Goal: Task Accomplishment & Management: Complete application form

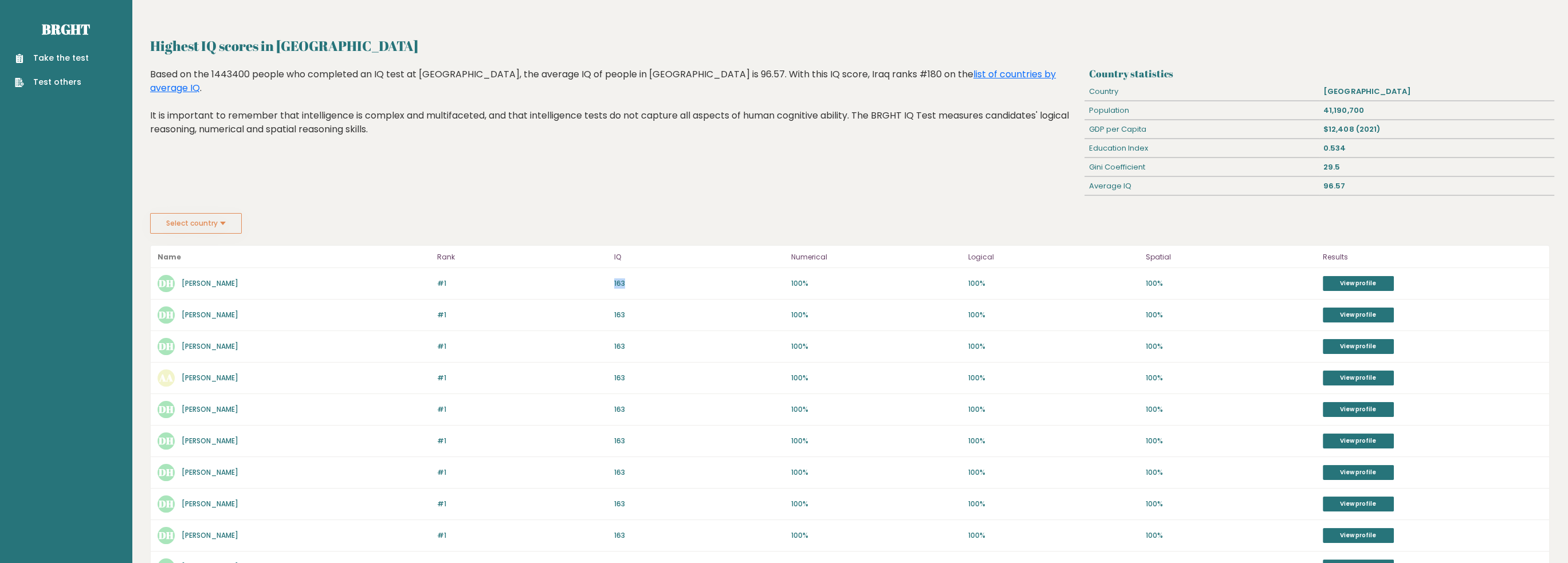
drag, startPoint x: 626, startPoint y: 279, endPoint x: 592, endPoint y: 280, distance: 34.0
click at [595, 280] on div "#1 DH [PERSON_NAME] 163 #1 163 100% 100% 100% View profile" at bounding box center [850, 284] width 1399 height 32
click at [502, 278] on p "#1" at bounding box center [522, 283] width 170 height 10
click at [423, 197] on div "Highest IQ scores in [GEOGRAPHIC_DATA] Based on the 1443400 people who complete…" at bounding box center [616, 141] width 939 height 146
click at [74, 56] on link "Take the test" at bounding box center [52, 58] width 74 height 12
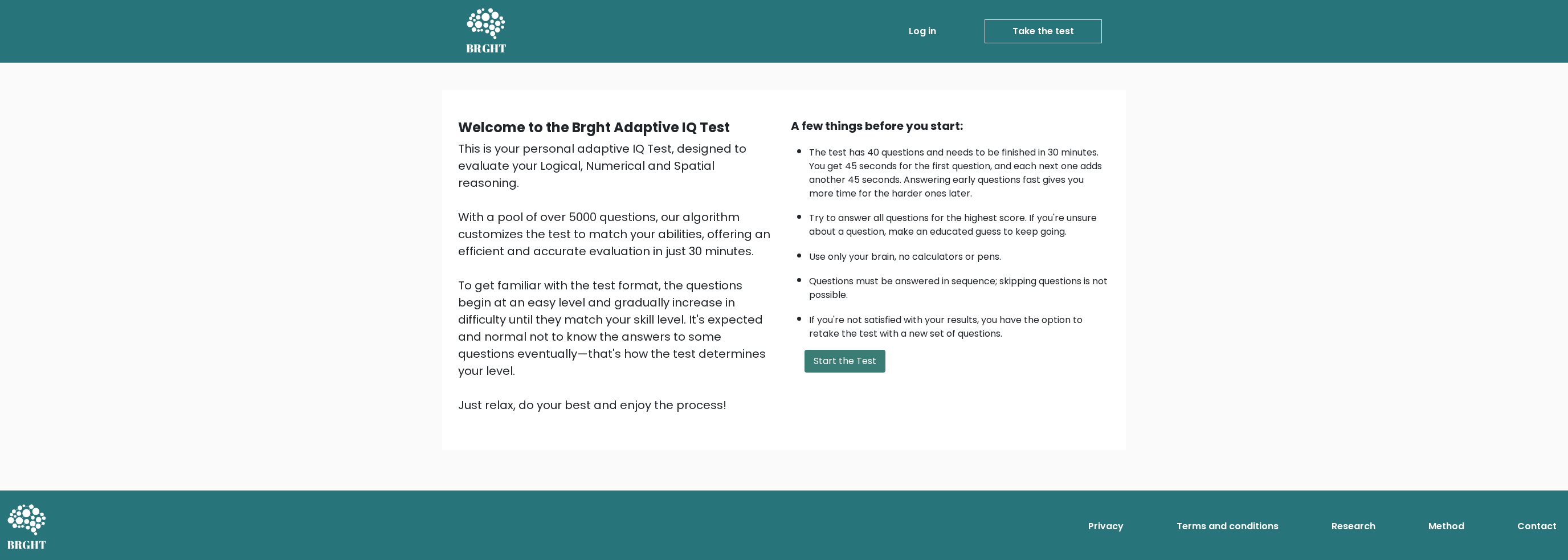
click at [840, 357] on button "Start the Test" at bounding box center [845, 361] width 81 height 23
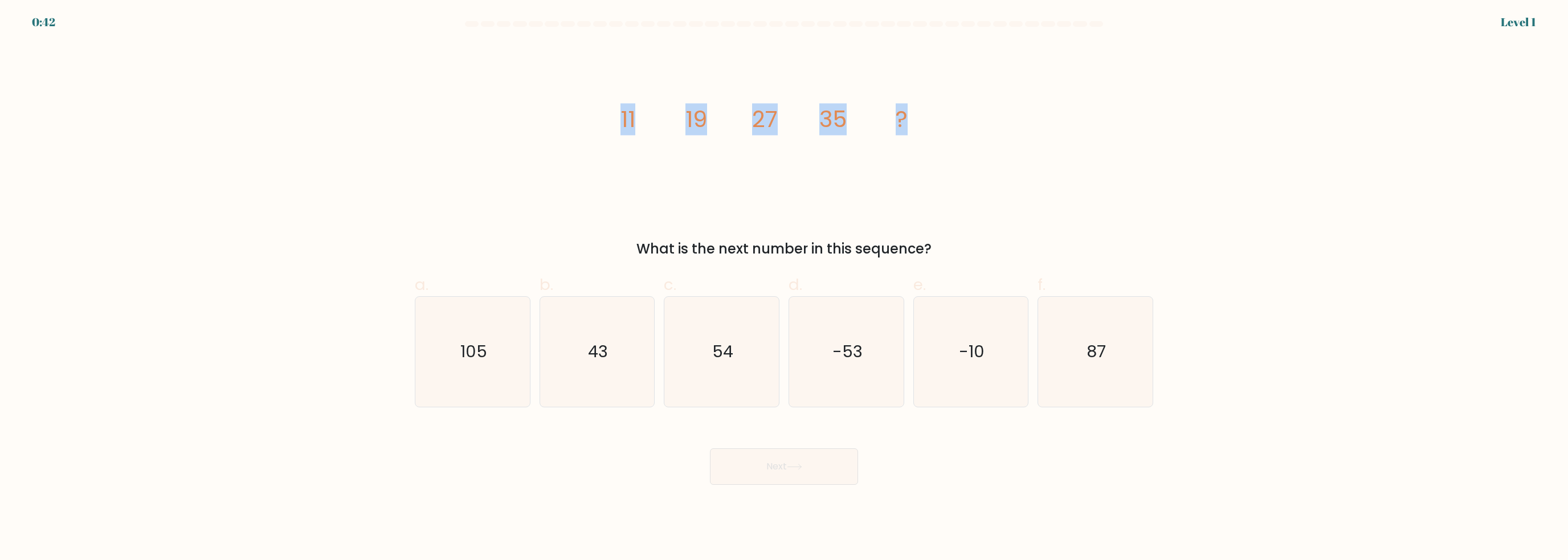
drag, startPoint x: 659, startPoint y: 123, endPoint x: 979, endPoint y: 136, distance: 320.3
click at [979, 136] on div "image/svg+xml 11 19 27 35 ? What is the next number in this sequence?" at bounding box center [784, 151] width 752 height 216
drag, startPoint x: 607, startPoint y: 113, endPoint x: 716, endPoint y: 119, distance: 109.2
click at [716, 119] on div "image/svg+xml 11 19 27 35 ? What is the next number in this sequence?" at bounding box center [784, 151] width 752 height 216
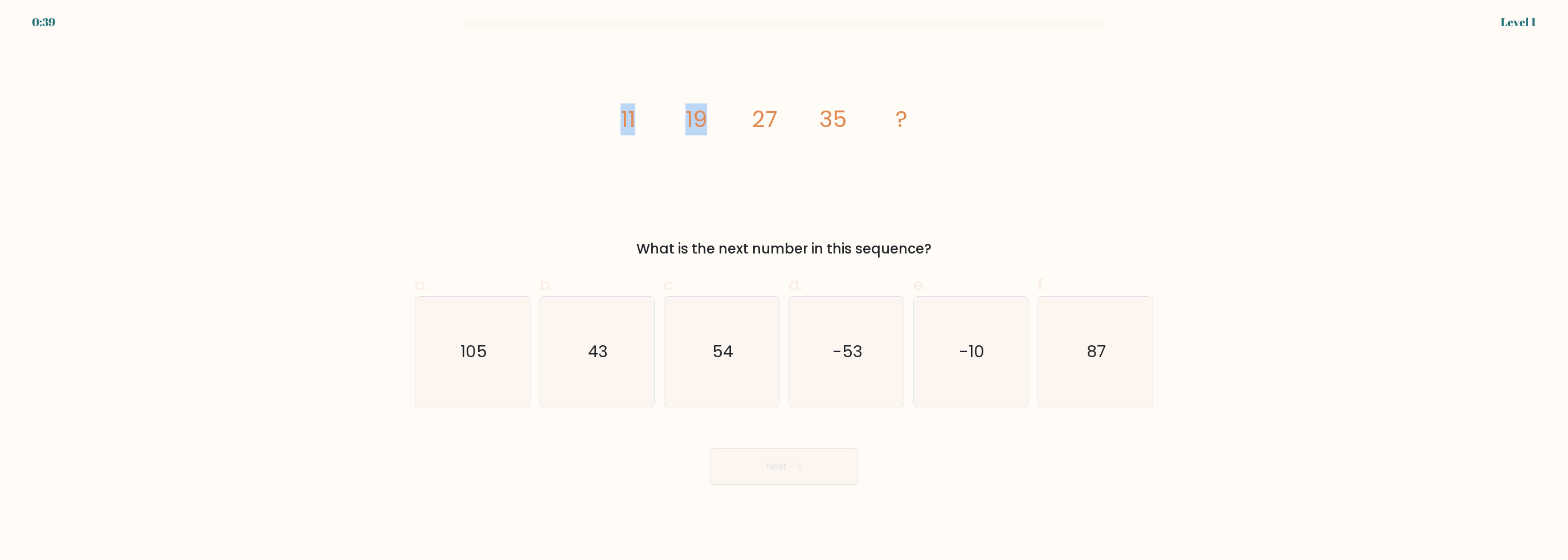
click at [716, 119] on icon "image/svg+xml 11 19 27 35 ?" at bounding box center [784, 127] width 342 height 168
drag, startPoint x: 711, startPoint y: 118, endPoint x: 673, endPoint y: 114, distance: 38.2
click at [673, 114] on icon "image/svg+xml 11 19 27 35 ?" at bounding box center [784, 127] width 342 height 168
click at [734, 127] on icon "image/svg+xml 11 19 27 35 ?" at bounding box center [784, 127] width 342 height 168
drag, startPoint x: 731, startPoint y: 126, endPoint x: 684, endPoint y: 119, distance: 47.5
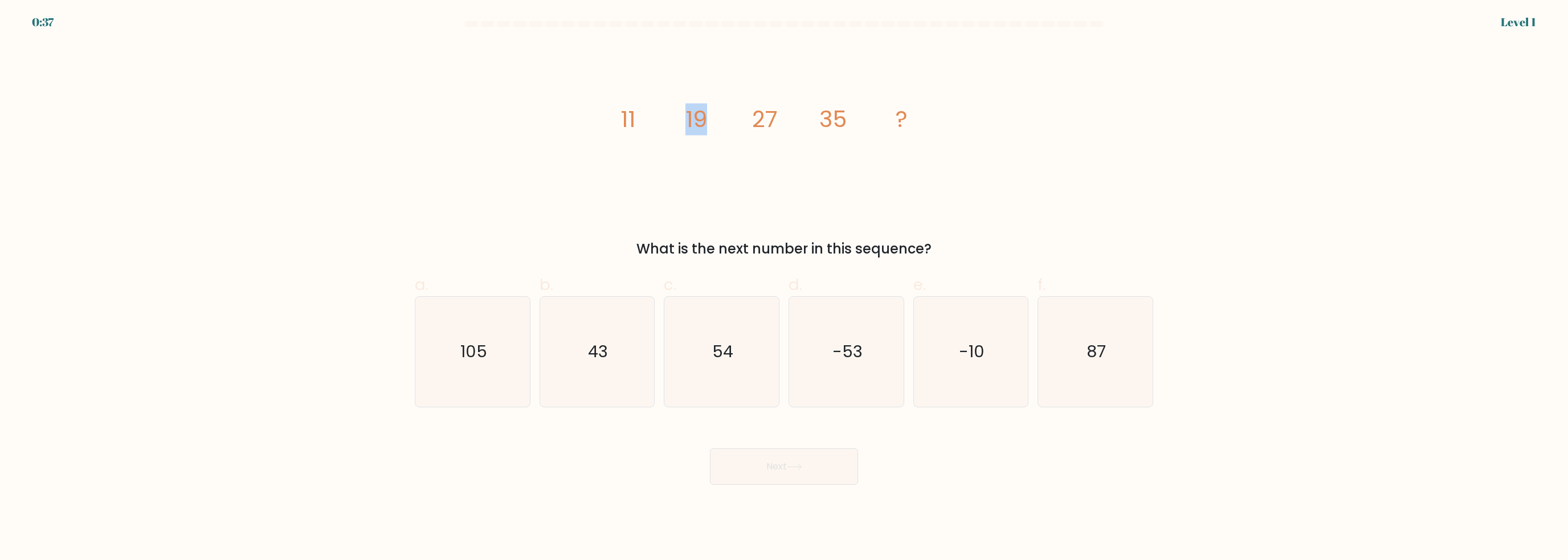
click at [684, 119] on icon "image/svg+xml 11 19 27 35 ?" at bounding box center [784, 127] width 342 height 168
click at [689, 131] on tspan "19" at bounding box center [696, 119] width 22 height 32
click at [683, 141] on icon "image/svg+xml 11 19 27 35 ?" at bounding box center [784, 127] width 342 height 168
click at [678, 129] on icon "image/svg+xml 11 19 27 35 ?" at bounding box center [784, 127] width 342 height 168
drag, startPoint x: 716, startPoint y: 124, endPoint x: 785, endPoint y: 124, distance: 69.0
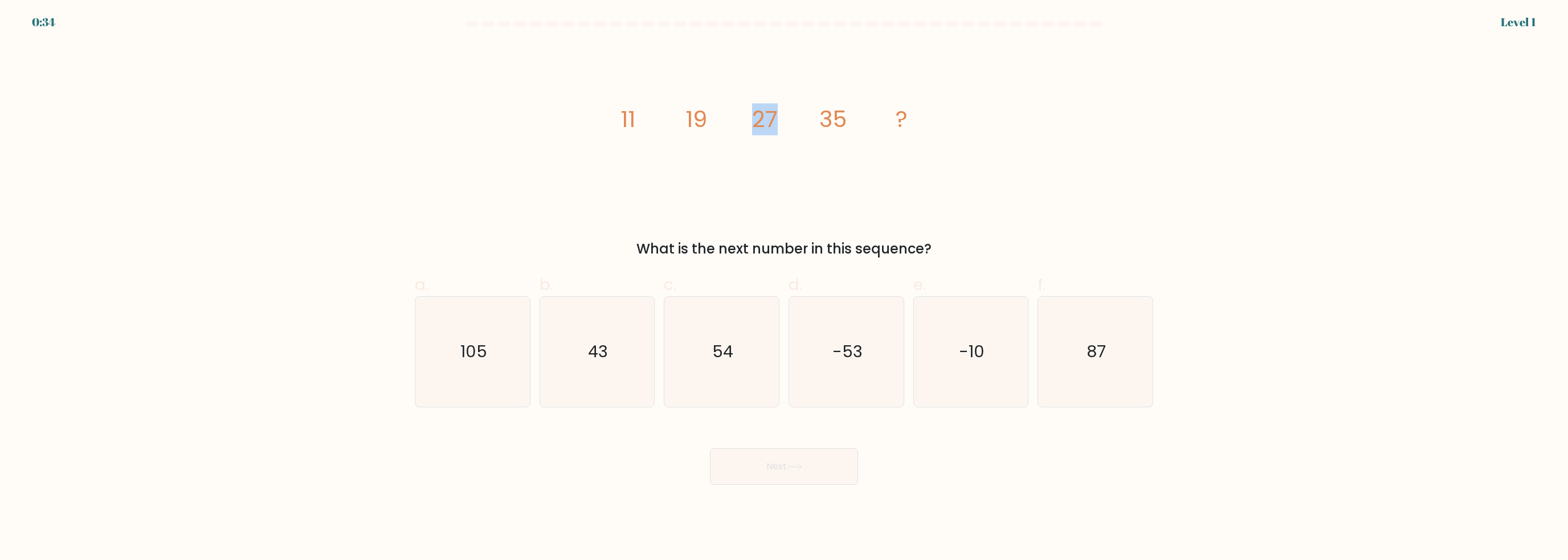
click at [785, 124] on icon "image/svg+xml 11 19 27 35 ?" at bounding box center [784, 127] width 342 height 168
click at [810, 135] on icon "image/svg+xml 11 19 27 35 ?" at bounding box center [784, 127] width 342 height 168
drag, startPoint x: 819, startPoint y: 120, endPoint x: 854, endPoint y: 120, distance: 35.0
click at [854, 120] on icon "image/svg+xml 11 19 27 35 ?" at bounding box center [784, 127] width 342 height 168
click at [850, 148] on icon "image/svg+xml 11 19 27 35 ?" at bounding box center [784, 127] width 342 height 168
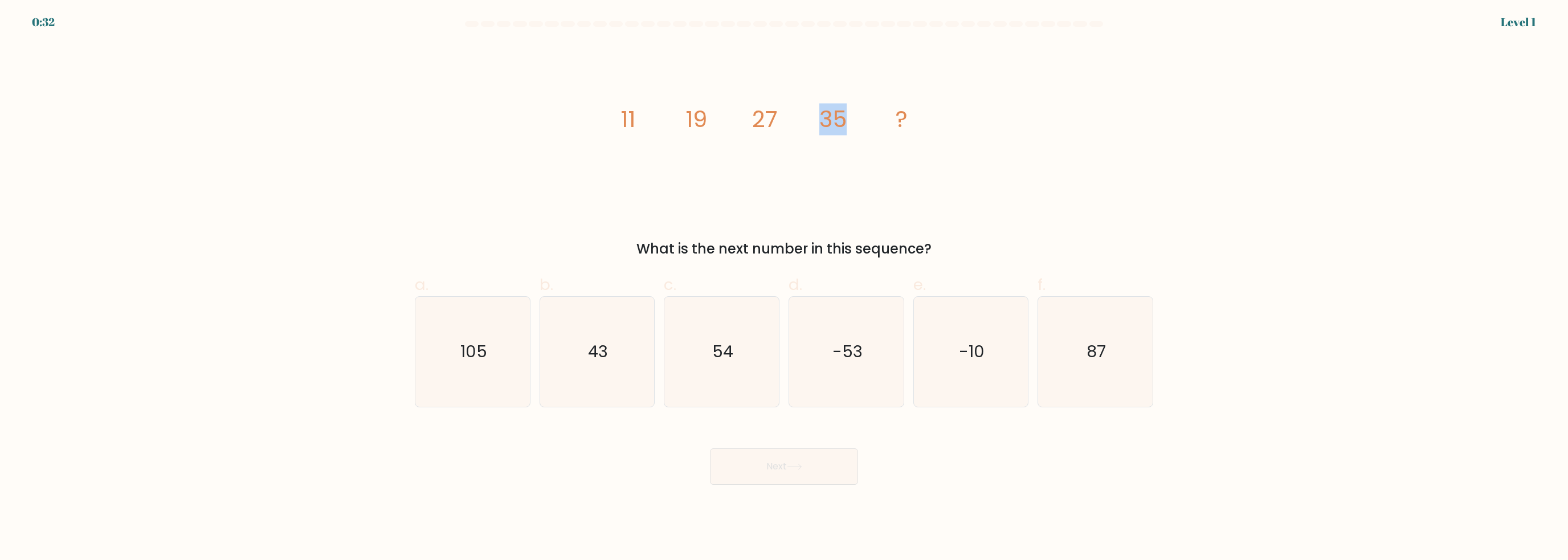
click at [845, 161] on icon "image/svg+xml 11 19 27 35 ?" at bounding box center [784, 127] width 342 height 168
click at [842, 181] on icon "image/svg+xml 11 19 27 35 ?" at bounding box center [784, 127] width 342 height 168
click at [843, 187] on icon "image/svg+xml 11 19 27 35 ?" at bounding box center [784, 127] width 342 height 168
click at [588, 353] on text "43" at bounding box center [598, 352] width 20 height 23
click at [784, 288] on input "b. 43" at bounding box center [784, 284] width 1 height 7
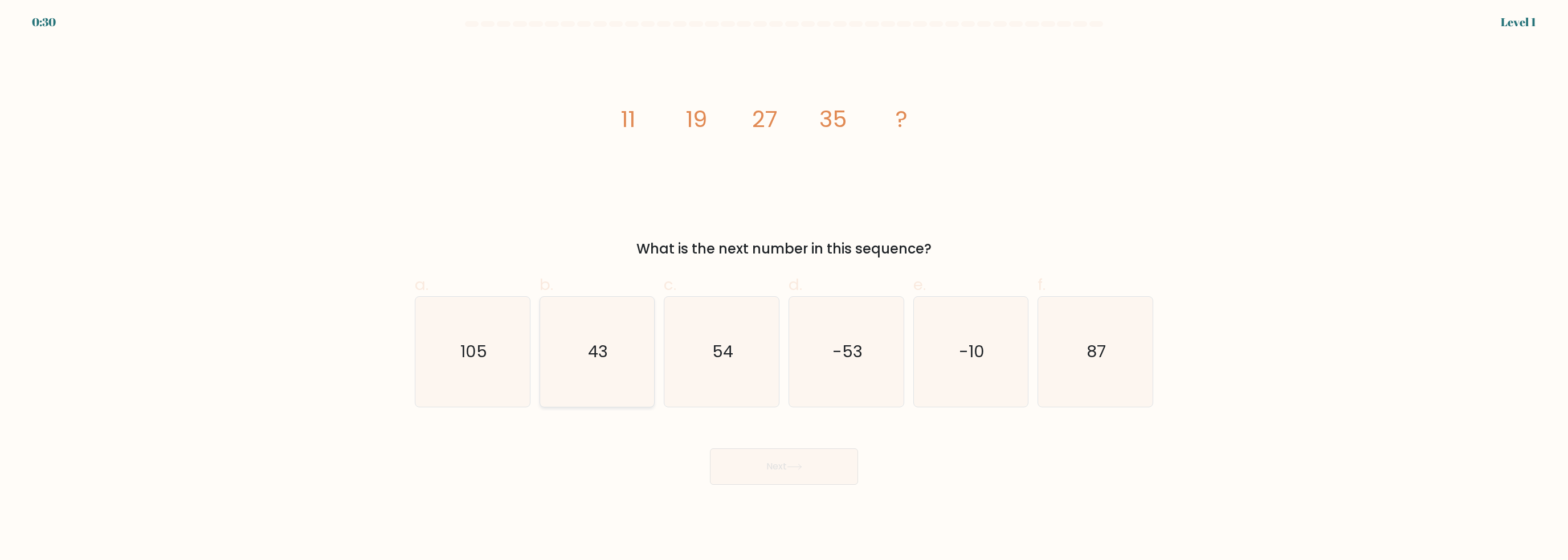
radio input "true"
click at [773, 457] on button "Next" at bounding box center [784, 466] width 148 height 37
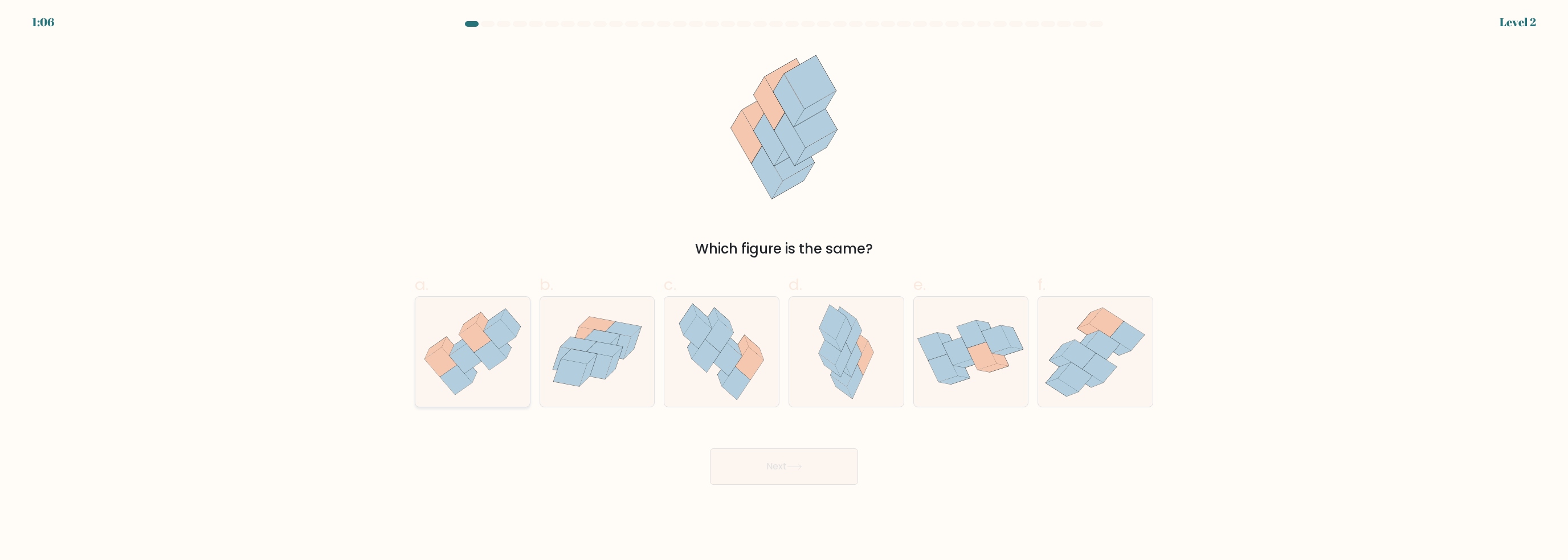
click at [488, 341] on icon at bounding box center [475, 338] width 32 height 29
click at [784, 288] on input "a." at bounding box center [784, 284] width 1 height 7
radio input "true"
click at [789, 473] on button "Next" at bounding box center [784, 466] width 148 height 37
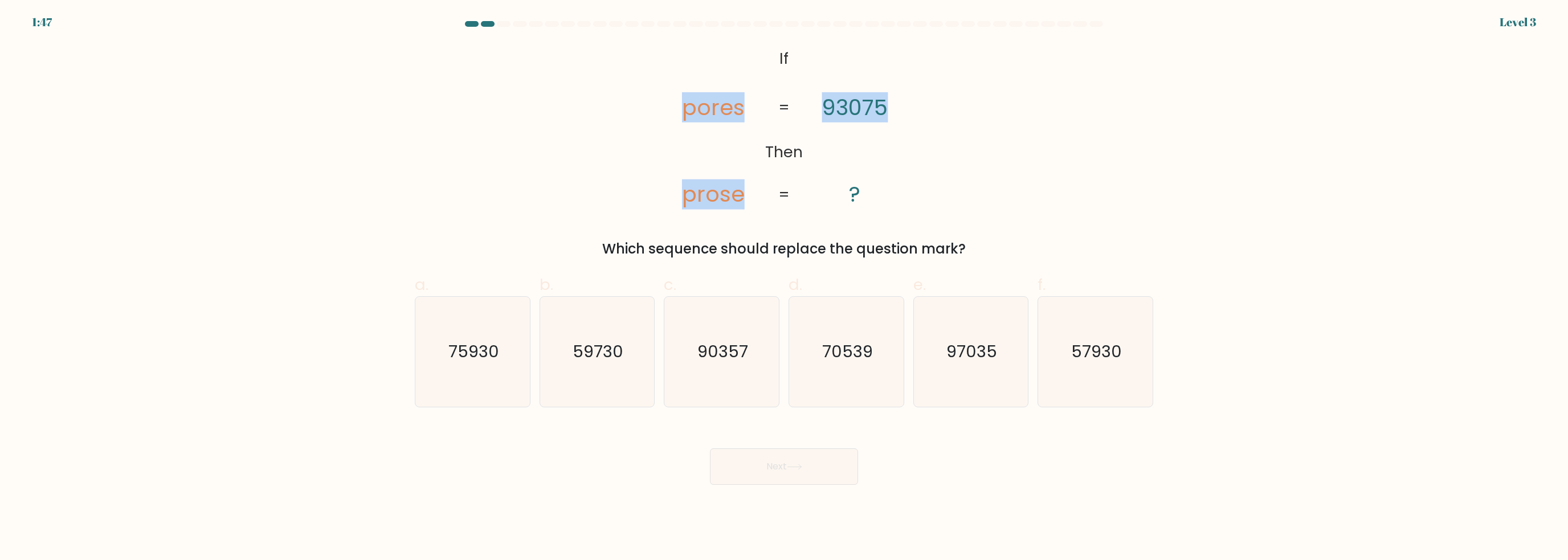
drag, startPoint x: 667, startPoint y: 103, endPoint x: 918, endPoint y: 113, distance: 251.2
click at [906, 104] on icon "@import url('https://fonts.googleapis.com/css?family=Abril+Fatface:400,100,100i…" at bounding box center [784, 127] width 273 height 168
click at [956, 128] on div "@import url('https://fonts.googleapis.com/css?family=Abril+Fatface:400,100,100i…" at bounding box center [784, 151] width 752 height 216
click at [731, 326] on icon "90357" at bounding box center [721, 351] width 110 height 110
click at [784, 288] on input "c. 90357" at bounding box center [784, 284] width 1 height 7
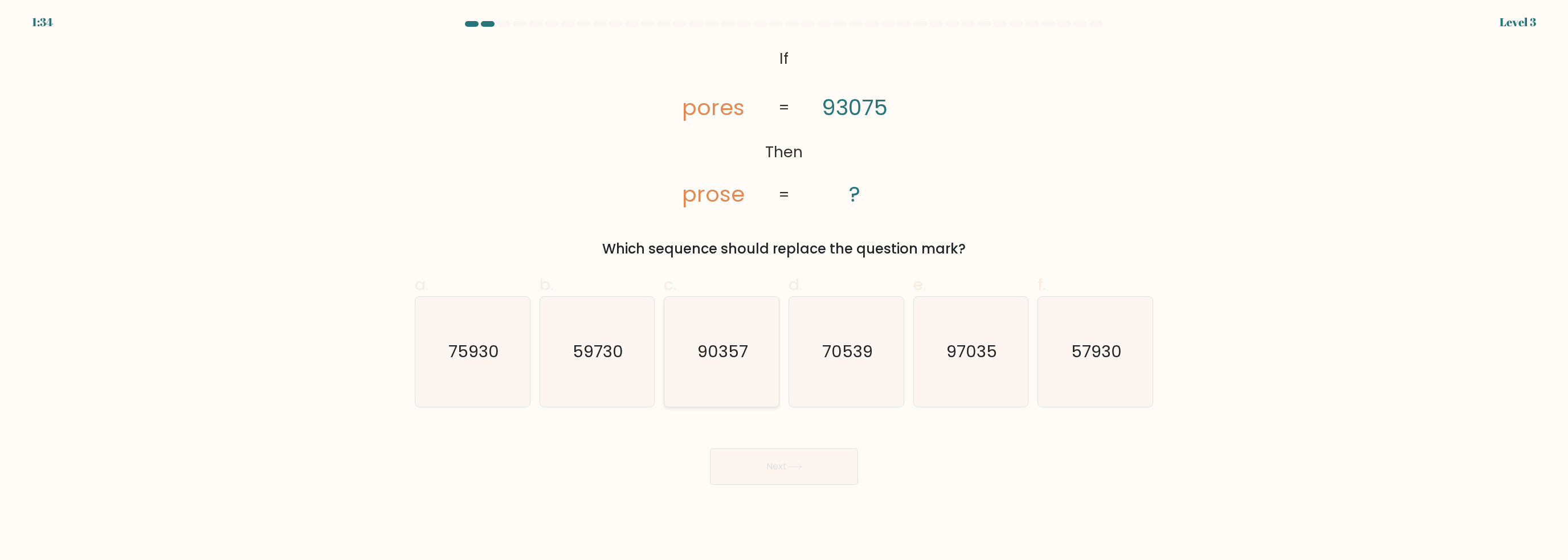
radio input "true"
click at [776, 475] on button "Next" at bounding box center [784, 466] width 148 height 37
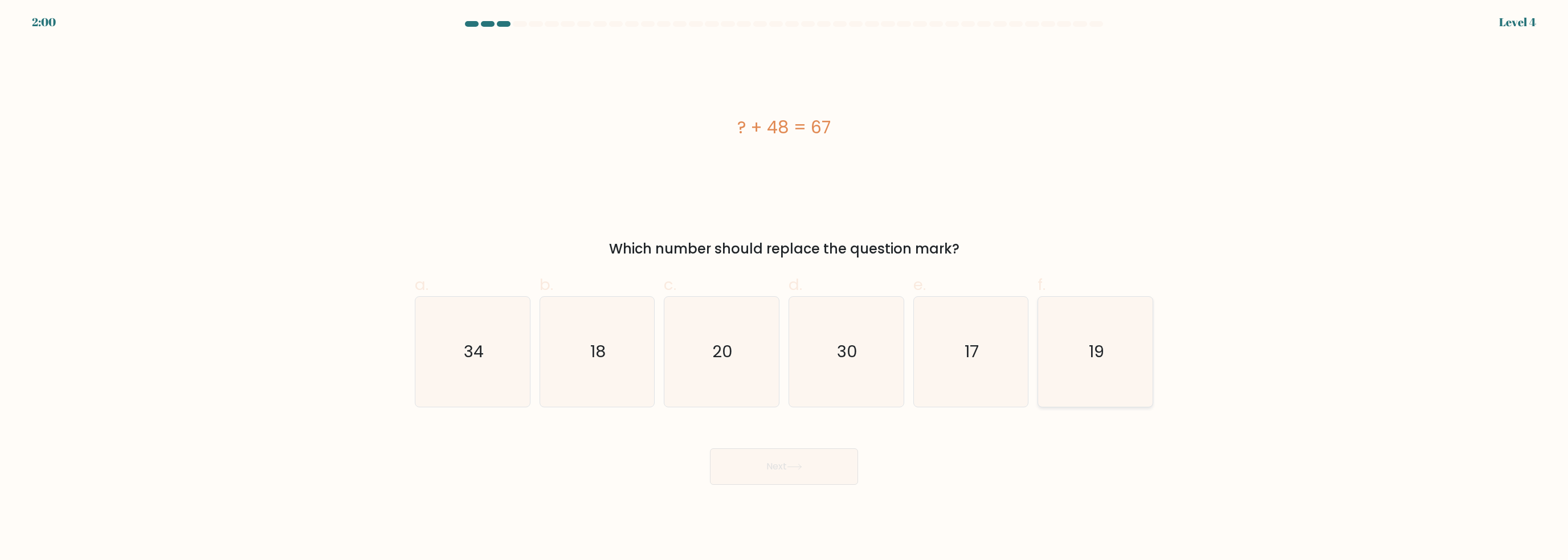
click at [1118, 312] on icon "19" at bounding box center [1095, 351] width 110 height 110
click at [784, 288] on input "f. 19" at bounding box center [784, 284] width 1 height 7
radio input "true"
click at [768, 467] on button "Next" at bounding box center [784, 466] width 148 height 37
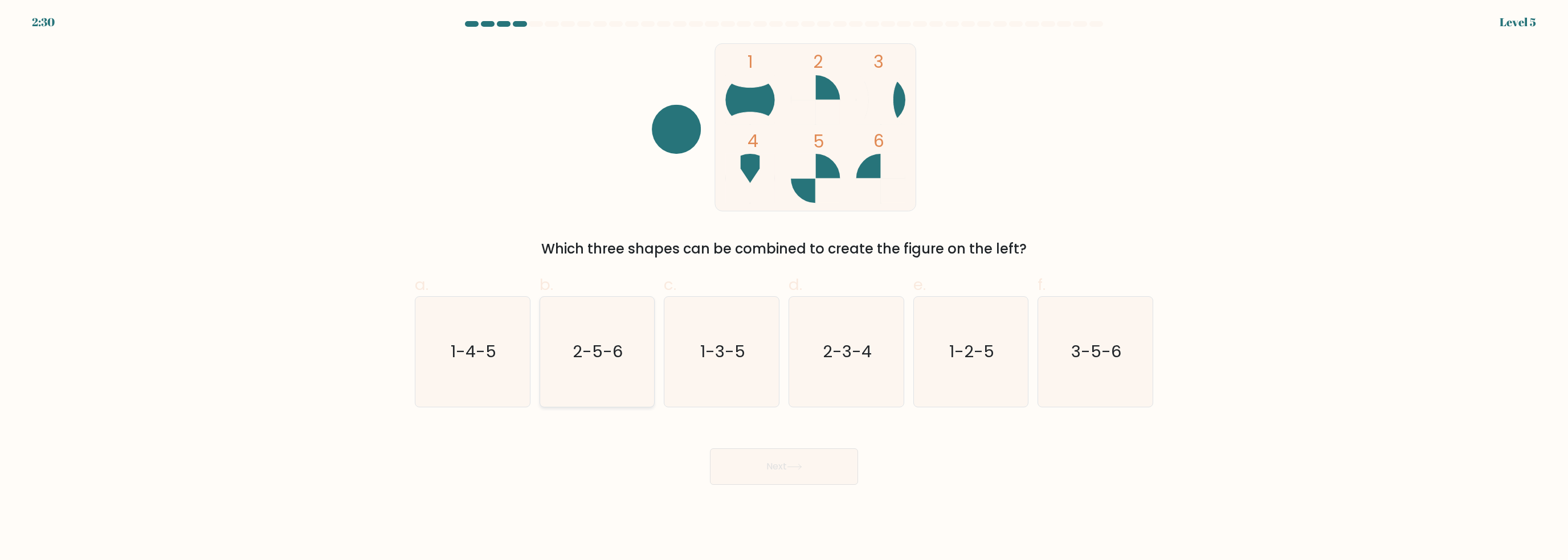
click at [587, 363] on text "2-5-6" at bounding box center [598, 352] width 50 height 23
click at [784, 288] on input "b. 2-5-6" at bounding box center [784, 284] width 1 height 7
radio input "true"
click at [759, 478] on button "Next" at bounding box center [784, 466] width 148 height 37
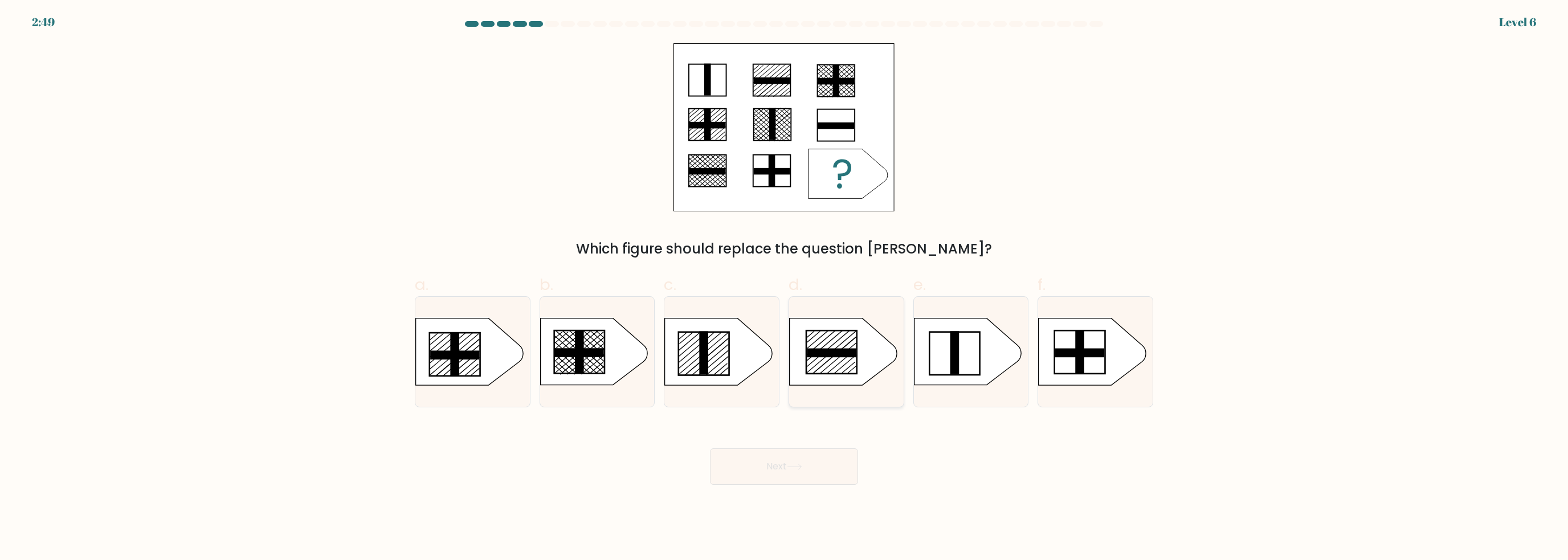
click at [847, 356] on rect at bounding box center [831, 353] width 49 height 9
click at [784, 288] on input "d." at bounding box center [784, 284] width 1 height 7
radio input "true"
click at [789, 479] on button "Next" at bounding box center [784, 466] width 148 height 37
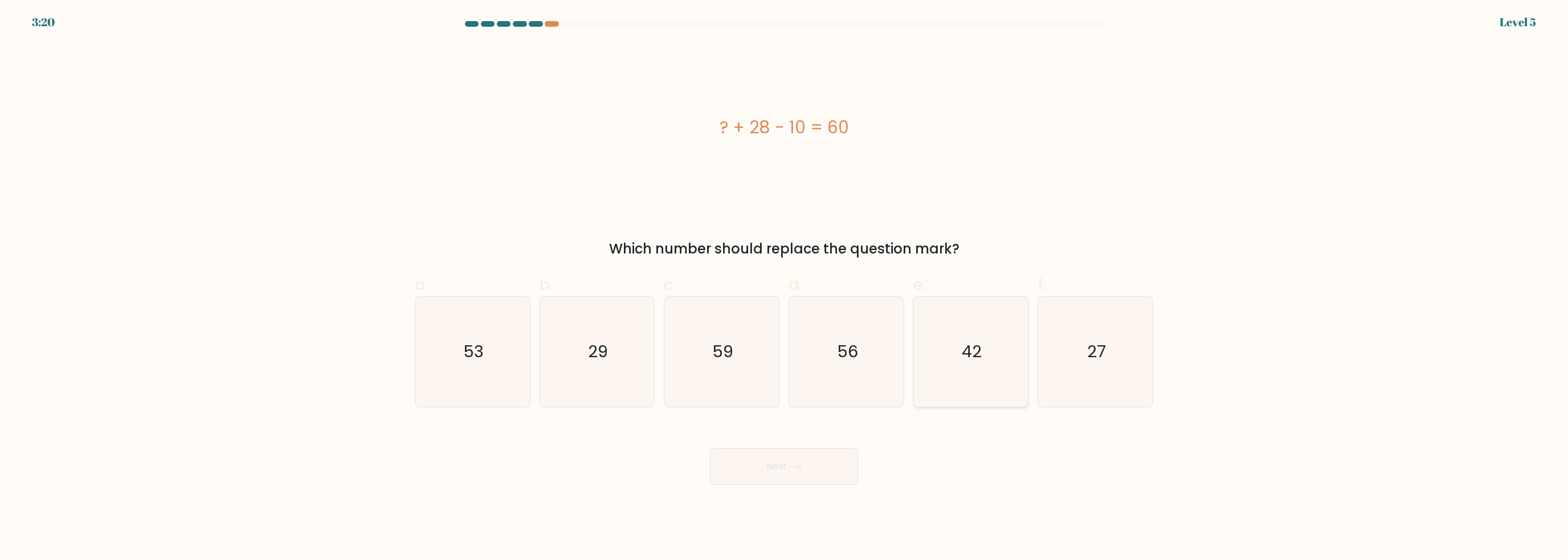
click at [935, 348] on icon "42" at bounding box center [970, 351] width 110 height 110
click at [784, 288] on input "e. 42" at bounding box center [784, 284] width 1 height 7
radio input "true"
click at [804, 445] on div "Next" at bounding box center [784, 452] width 752 height 64
click at [789, 473] on button "Next" at bounding box center [784, 466] width 148 height 37
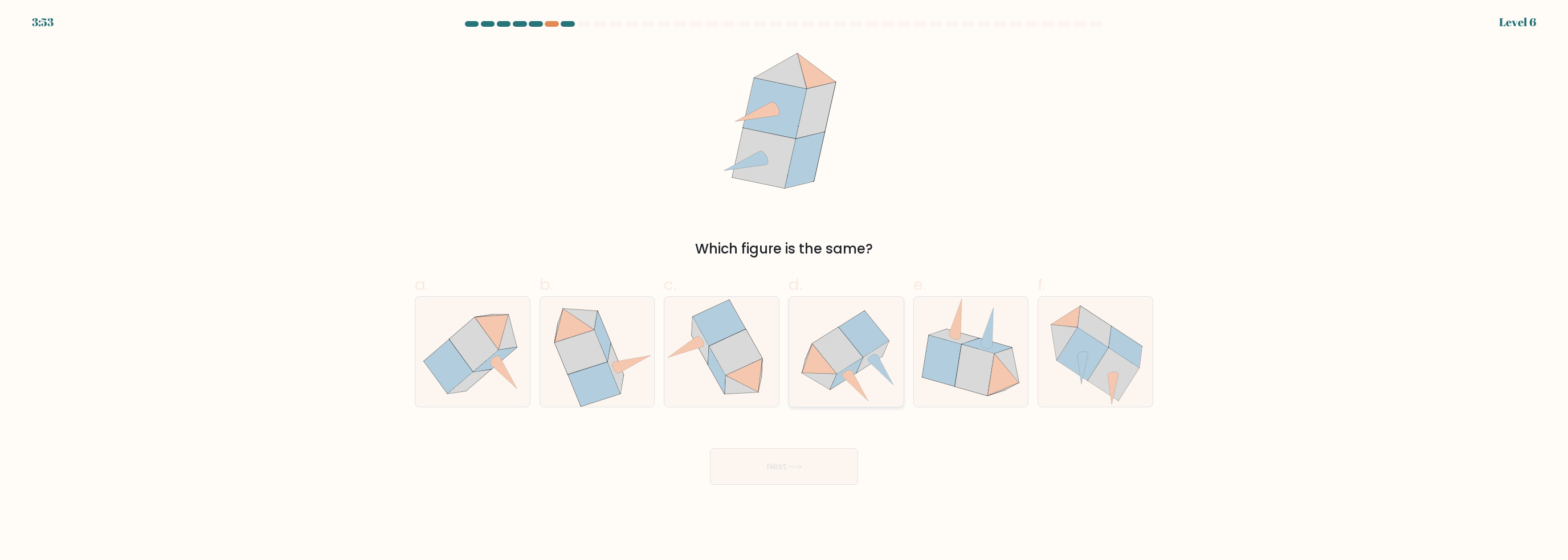
click at [850, 364] on icon at bounding box center [837, 350] width 50 height 46
click at [784, 288] on input "d." at bounding box center [784, 284] width 1 height 7
radio input "true"
click at [801, 473] on button "Next" at bounding box center [784, 466] width 148 height 37
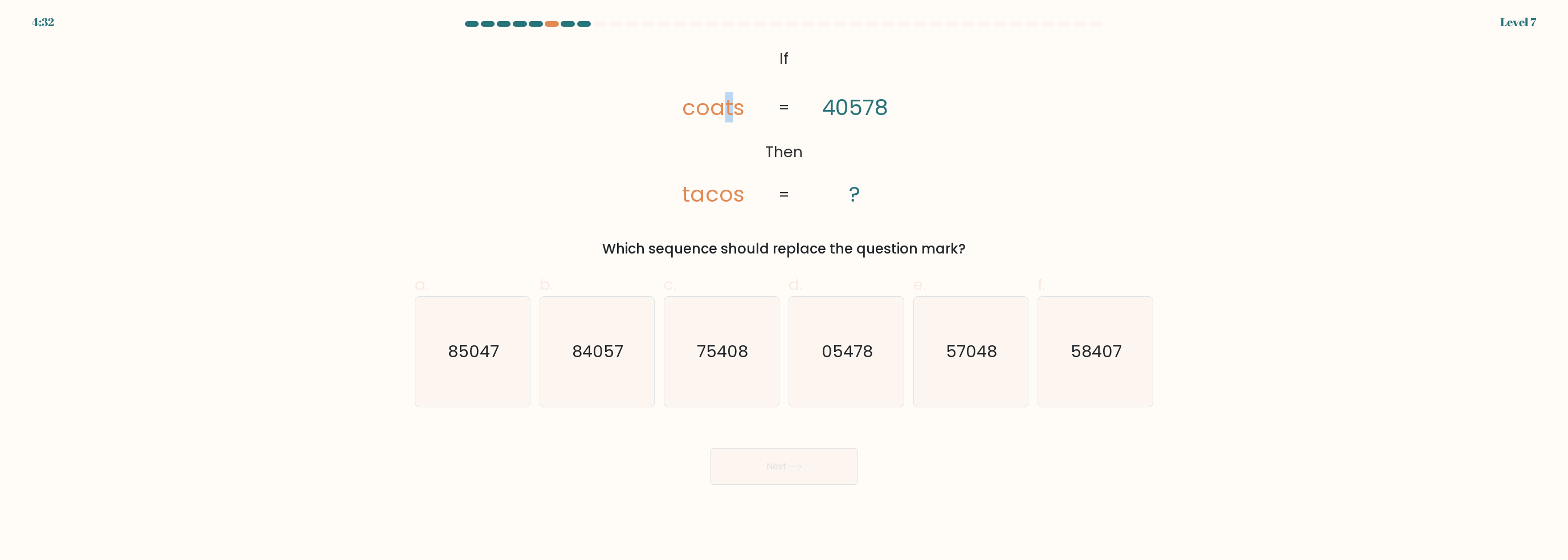
click at [723, 106] on tspan "coats" at bounding box center [713, 108] width 62 height 30
click at [698, 351] on text "75408" at bounding box center [723, 352] width 52 height 23
click at [784, 288] on input "c. 75408" at bounding box center [784, 284] width 1 height 7
radio input "true"
click at [760, 457] on button "Next" at bounding box center [784, 466] width 148 height 37
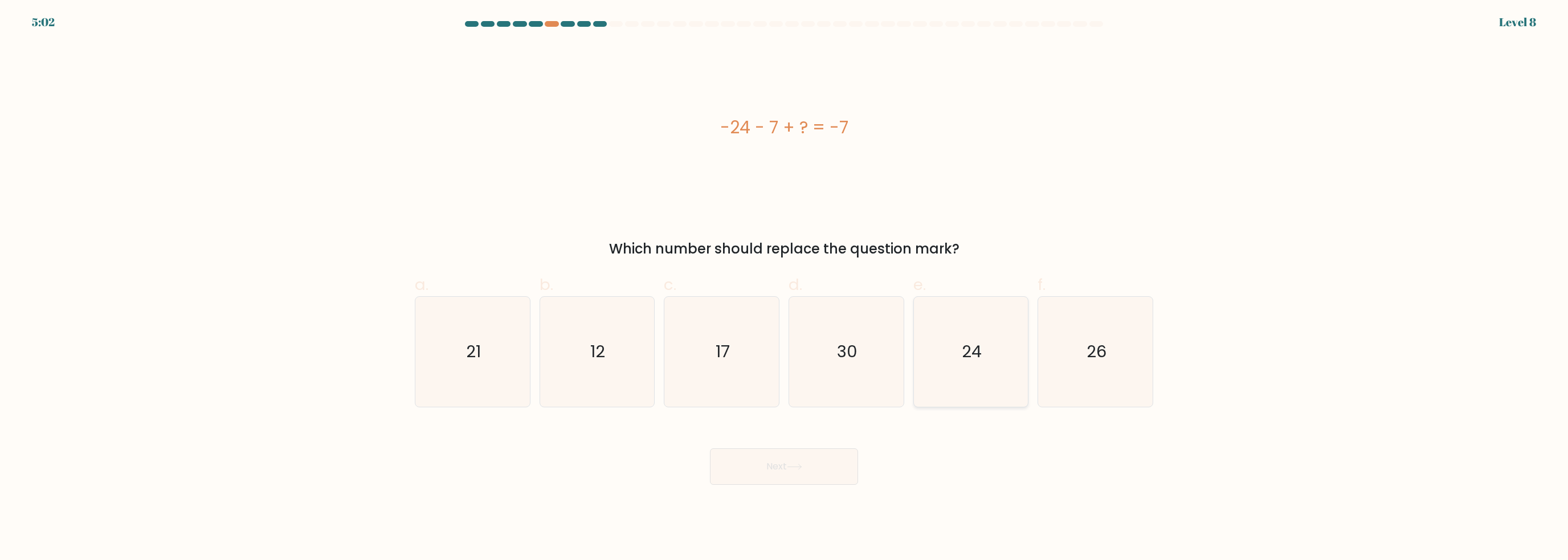
click at [966, 344] on text "24" at bounding box center [971, 352] width 20 height 23
click at [784, 288] on input "e. 24" at bounding box center [784, 284] width 1 height 7
radio input "true"
click at [784, 475] on button "Next" at bounding box center [784, 466] width 148 height 37
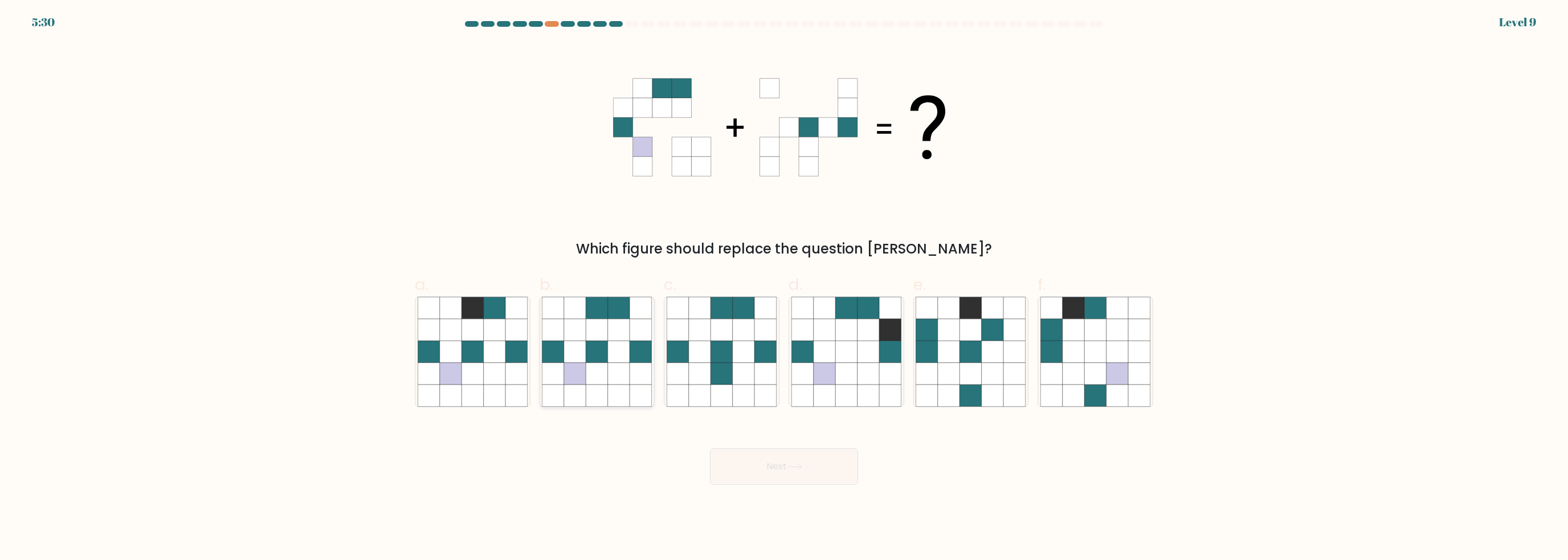
click at [629, 362] on icon at bounding box center [619, 351] width 22 height 22
click at [784, 288] on input "b." at bounding box center [784, 284] width 1 height 7
radio input "true"
click at [825, 465] on button "Next" at bounding box center [784, 466] width 148 height 37
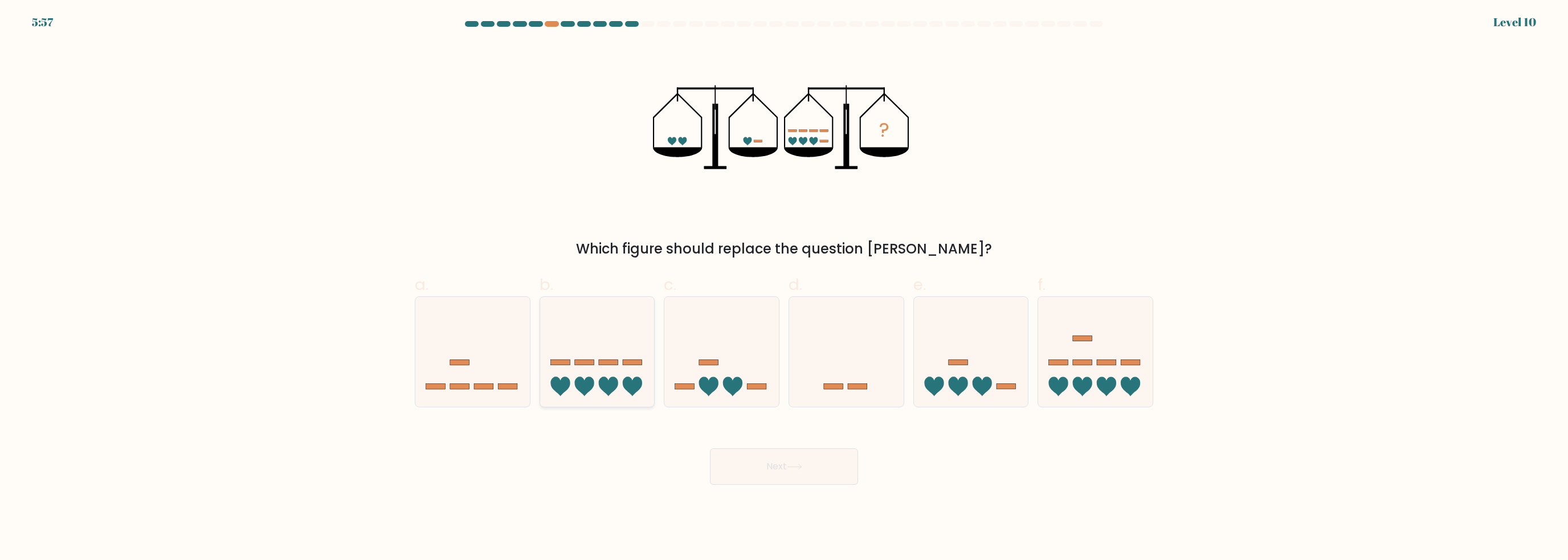
click at [624, 344] on icon at bounding box center [597, 352] width 115 height 95
click at [784, 288] on input "b." at bounding box center [784, 284] width 1 height 7
radio input "true"
drag, startPoint x: 994, startPoint y: 341, endPoint x: 988, endPoint y: 336, distance: 7.8
click at [993, 341] on icon at bounding box center [971, 352] width 115 height 95
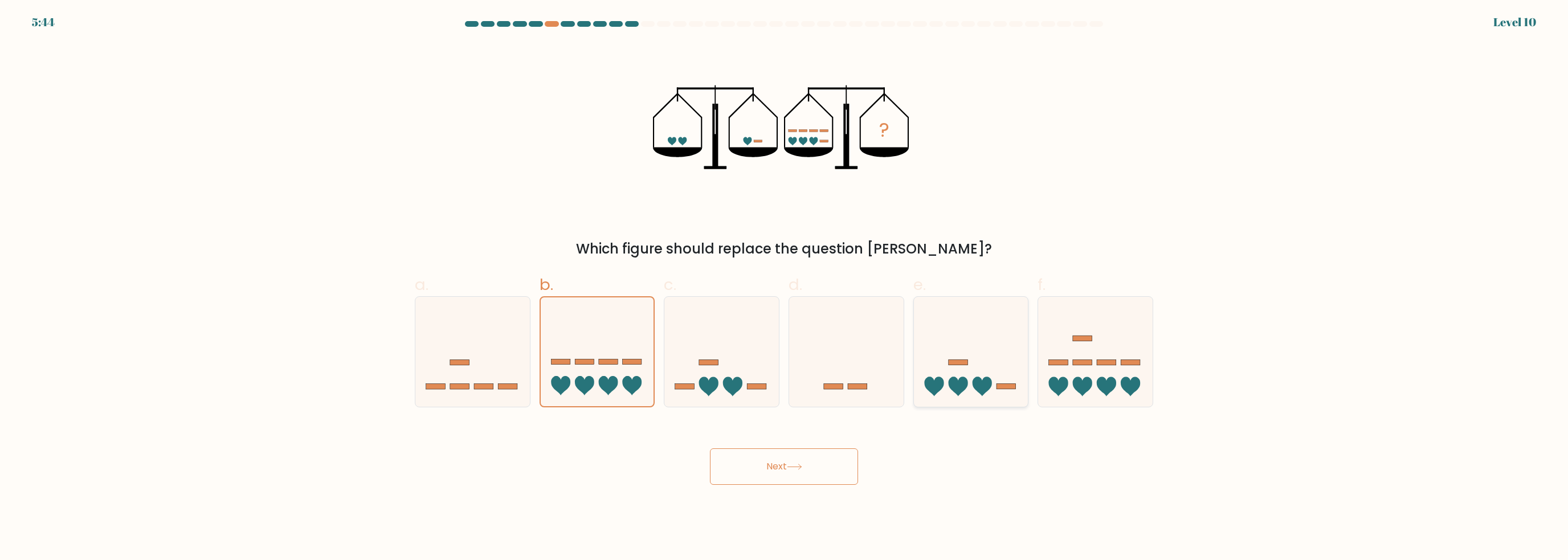
click at [784, 288] on input "e." at bounding box center [784, 284] width 1 height 7
radio input "true"
click at [586, 326] on icon at bounding box center [597, 352] width 115 height 95
click at [784, 288] on input "b." at bounding box center [784, 284] width 1 height 7
radio input "true"
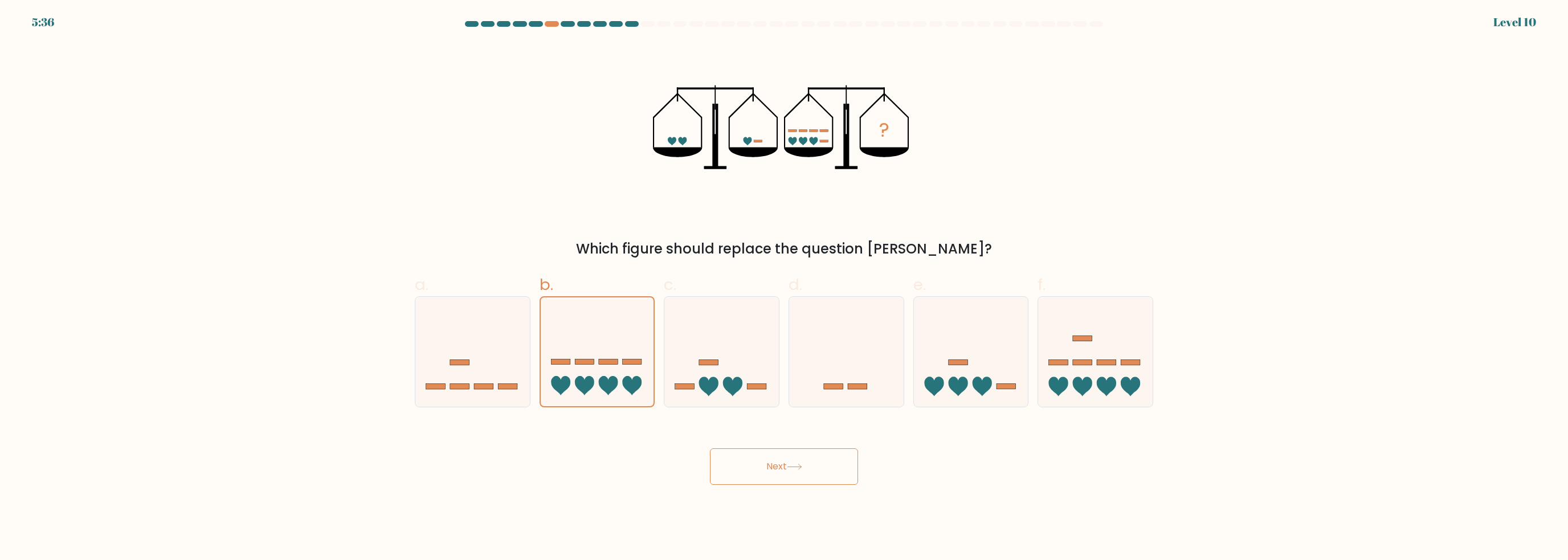
click at [789, 471] on button "Next" at bounding box center [784, 466] width 148 height 37
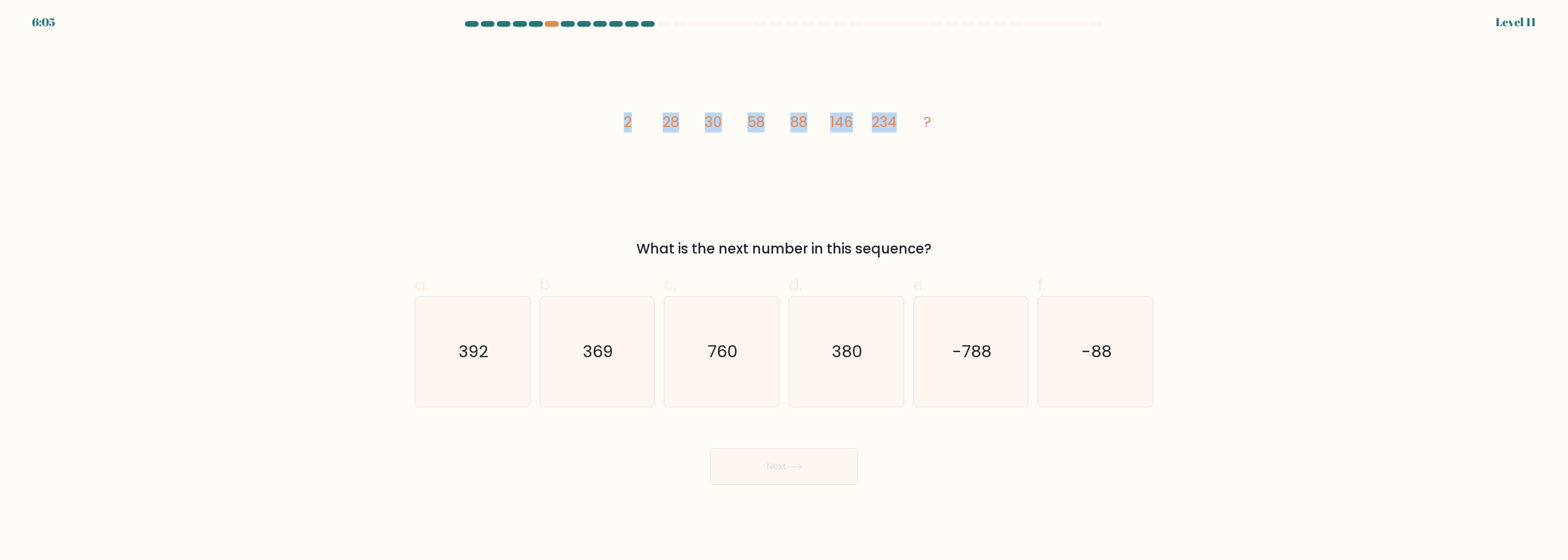
drag, startPoint x: 621, startPoint y: 120, endPoint x: 898, endPoint y: 125, distance: 277.0
click at [898, 125] on icon "image/svg+xml 2 28 30 58 88 146 234 ?" at bounding box center [784, 127] width 342 height 168
click at [983, 180] on div "image/svg+xml 2 28 30 58 88 146 234 ? What is the next number in this sequence?" at bounding box center [784, 151] width 752 height 216
click at [656, 128] on icon "image/svg+xml 2 28 30 58 88 146 234 ?" at bounding box center [784, 127] width 342 height 168
click at [556, 27] on div at bounding box center [551, 24] width 14 height 6
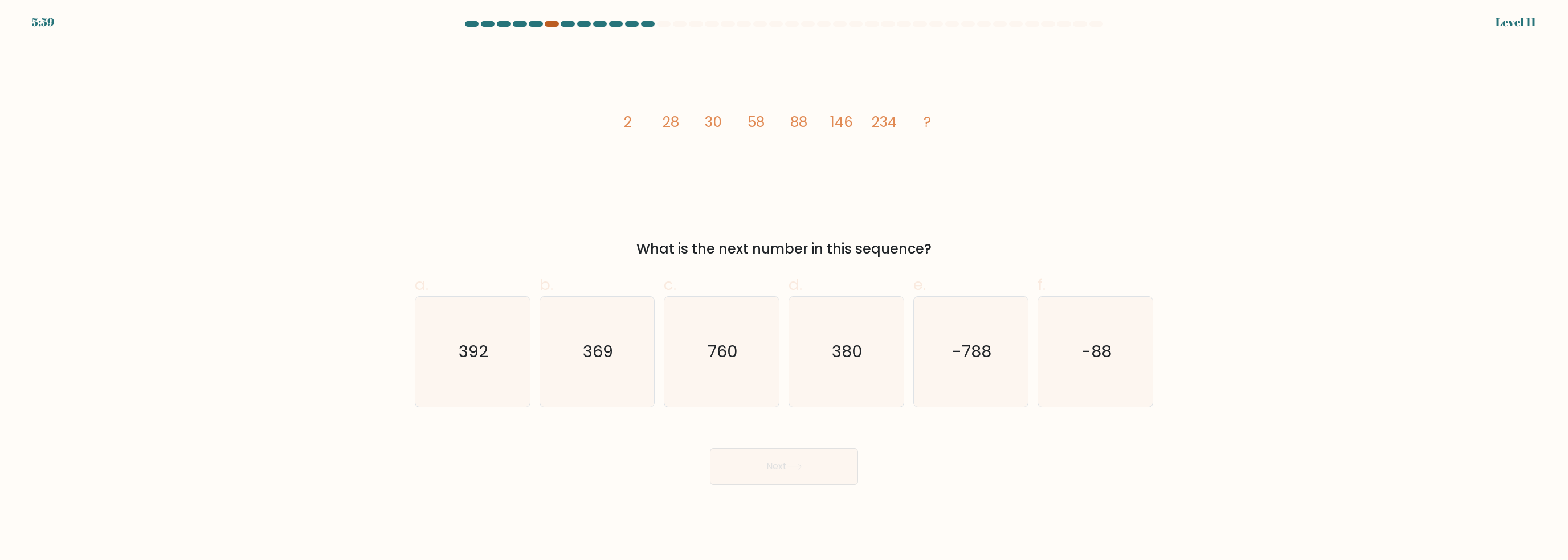
click at [552, 22] on div at bounding box center [551, 24] width 14 height 6
click at [551, 23] on div at bounding box center [551, 24] width 14 height 6
drag, startPoint x: 609, startPoint y: 120, endPoint x: 642, endPoint y: 123, distance: 33.1
click at [642, 123] on div "image/svg+xml 2 28 30 58 88 146 234 ? What is the next number in this sequence?" at bounding box center [784, 151] width 752 height 216
drag, startPoint x: 652, startPoint y: 126, endPoint x: 702, endPoint y: 125, distance: 50.0
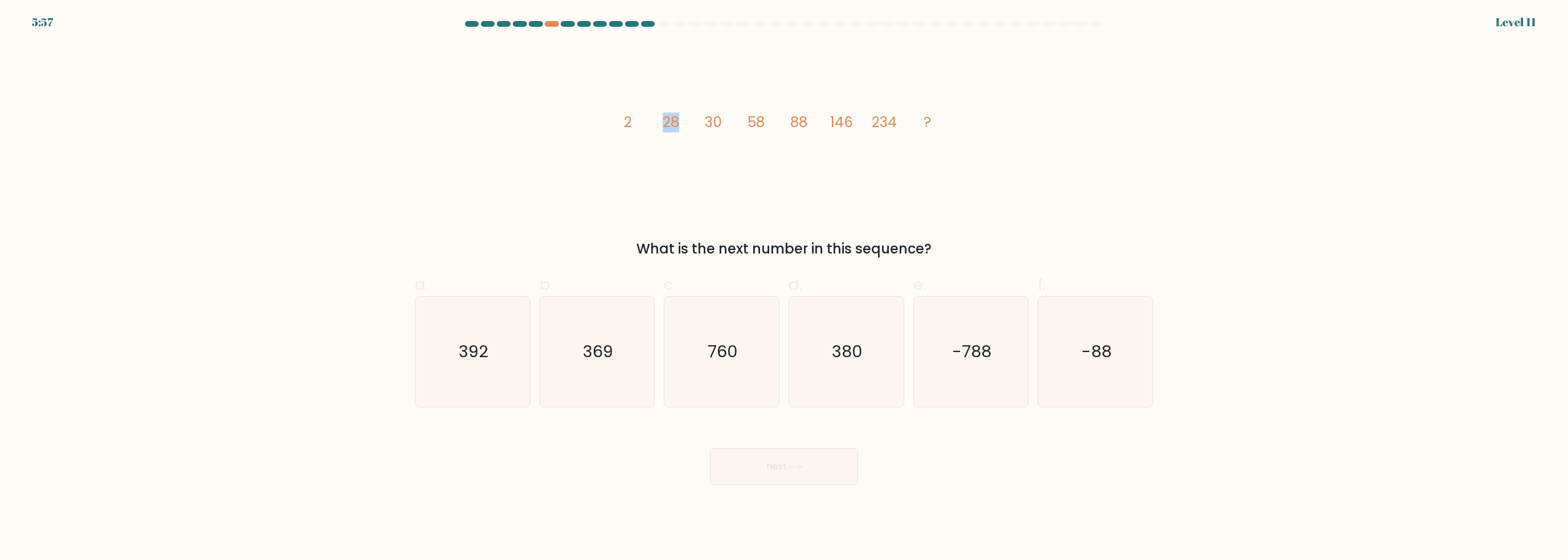
click at [702, 125] on icon "image/svg+xml 2 28 30 58 88 146 234 ?" at bounding box center [784, 127] width 342 height 168
click at [615, 346] on icon "369" at bounding box center [597, 351] width 110 height 110
click at [784, 288] on input "b. 369" at bounding box center [784, 284] width 1 height 7
radio input "true"
click at [794, 467] on icon at bounding box center [794, 467] width 15 height 6
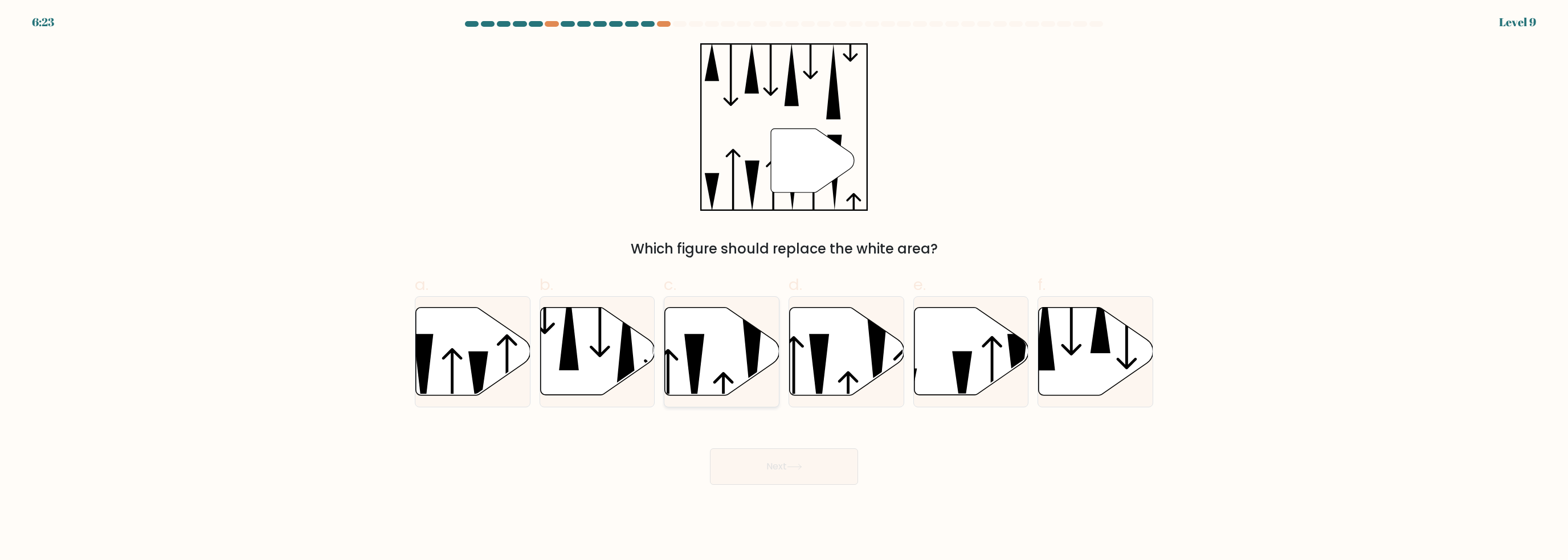
click at [693, 367] on icon at bounding box center [694, 377] width 20 height 87
click at [784, 288] on input "c." at bounding box center [784, 284] width 1 height 7
radio input "true"
click at [798, 487] on body "6:23 Level 9" at bounding box center [784, 280] width 1568 height 560
click at [787, 465] on button "Next" at bounding box center [784, 466] width 148 height 37
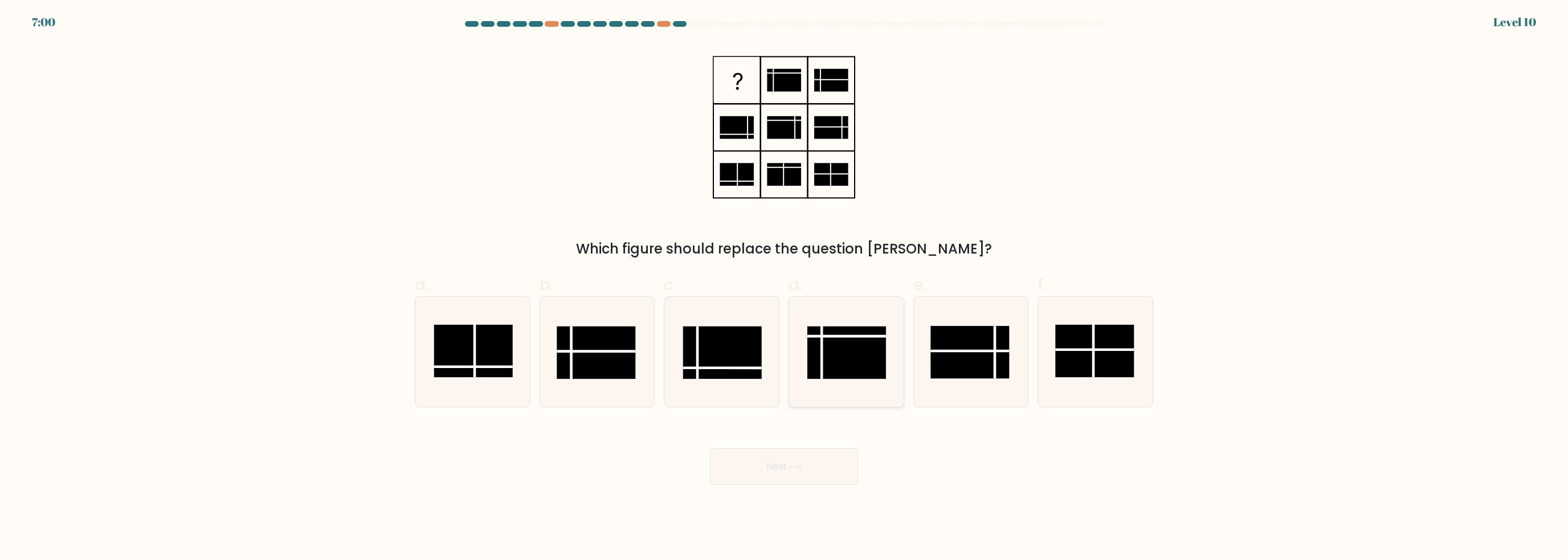
click at [851, 358] on rect at bounding box center [847, 352] width 79 height 52
click at [784, 288] on input "d." at bounding box center [784, 284] width 1 height 7
radio input "true"
click at [812, 469] on button "Next" at bounding box center [784, 466] width 148 height 37
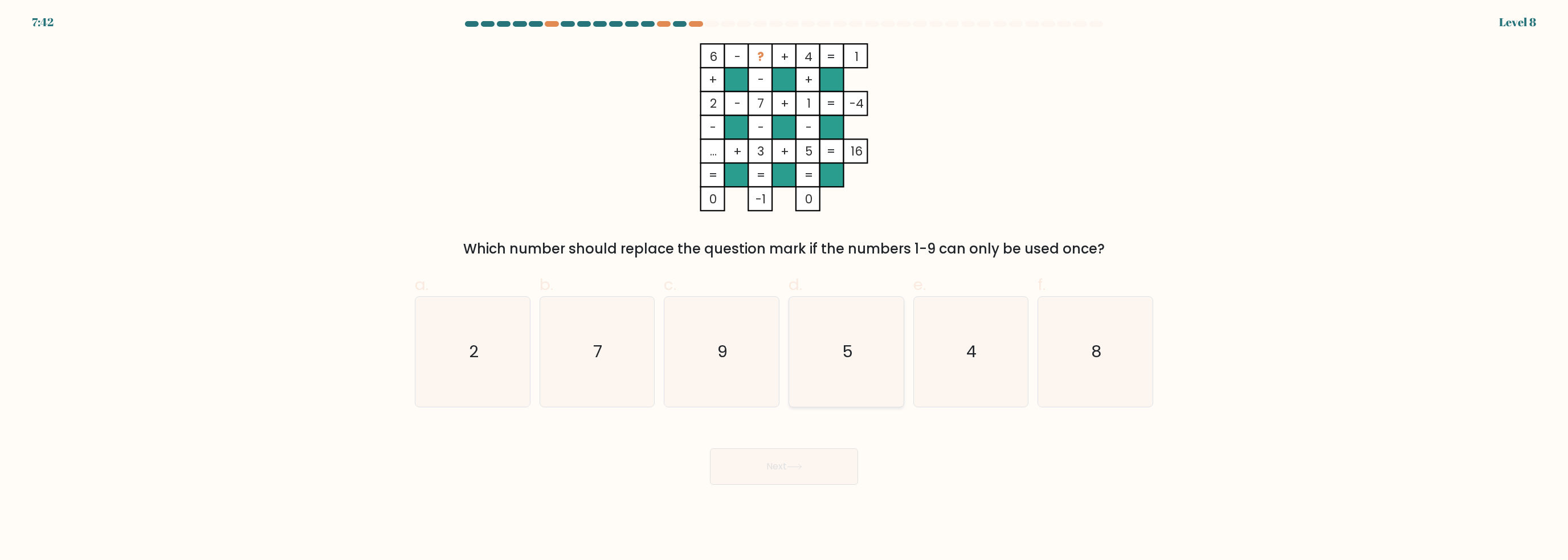
click at [823, 300] on icon "5" at bounding box center [846, 351] width 110 height 110
click at [784, 288] on input "d. 5" at bounding box center [784, 284] width 1 height 7
radio input "true"
click at [754, 558] on body "7:42 Level 8" at bounding box center [784, 280] width 1568 height 560
click at [818, 462] on button "Next" at bounding box center [784, 466] width 148 height 37
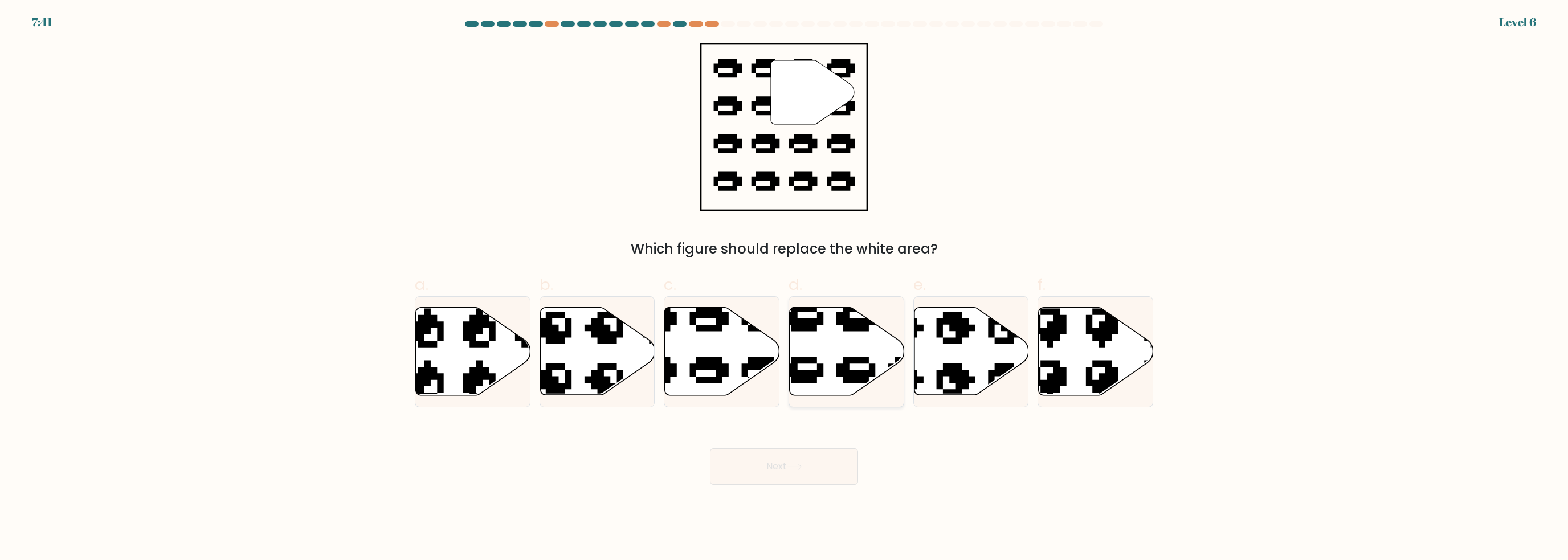
click at [901, 382] on icon at bounding box center [881, 396] width 194 height 181
click at [784, 288] on input "d." at bounding box center [784, 284] width 1 height 7
radio input "true"
click at [951, 374] on icon at bounding box center [929, 302] width 194 height 188
click at [784, 288] on input "e." at bounding box center [784, 284] width 1 height 7
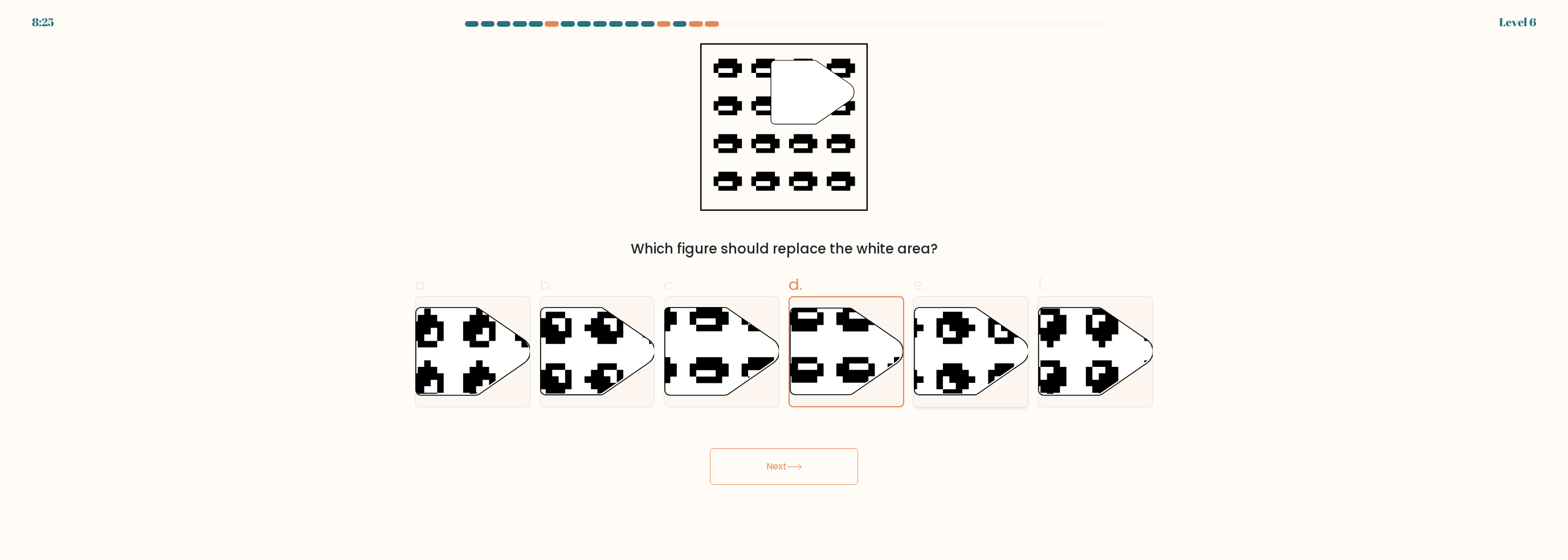
radio input "true"
click at [804, 476] on button "Next" at bounding box center [784, 466] width 148 height 37
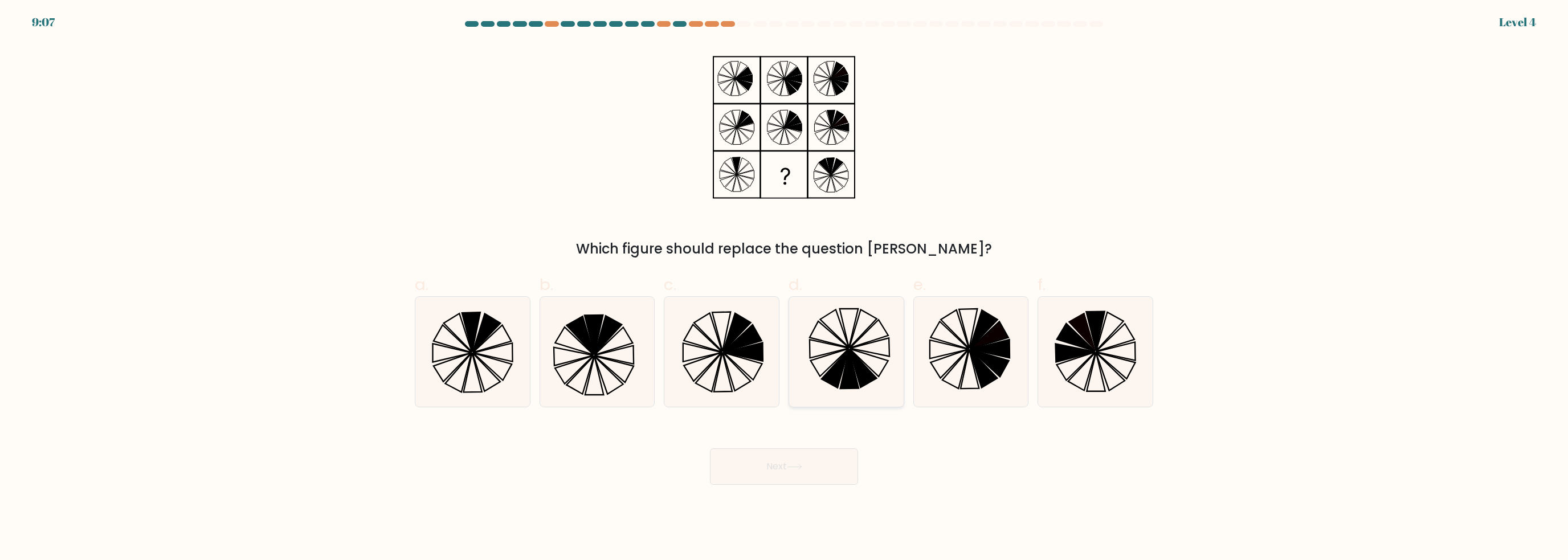
click at [880, 369] on icon at bounding box center [846, 351] width 110 height 110
click at [784, 288] on input "d." at bounding box center [784, 284] width 1 height 7
radio input "true"
click at [814, 466] on button "Next" at bounding box center [784, 466] width 148 height 37
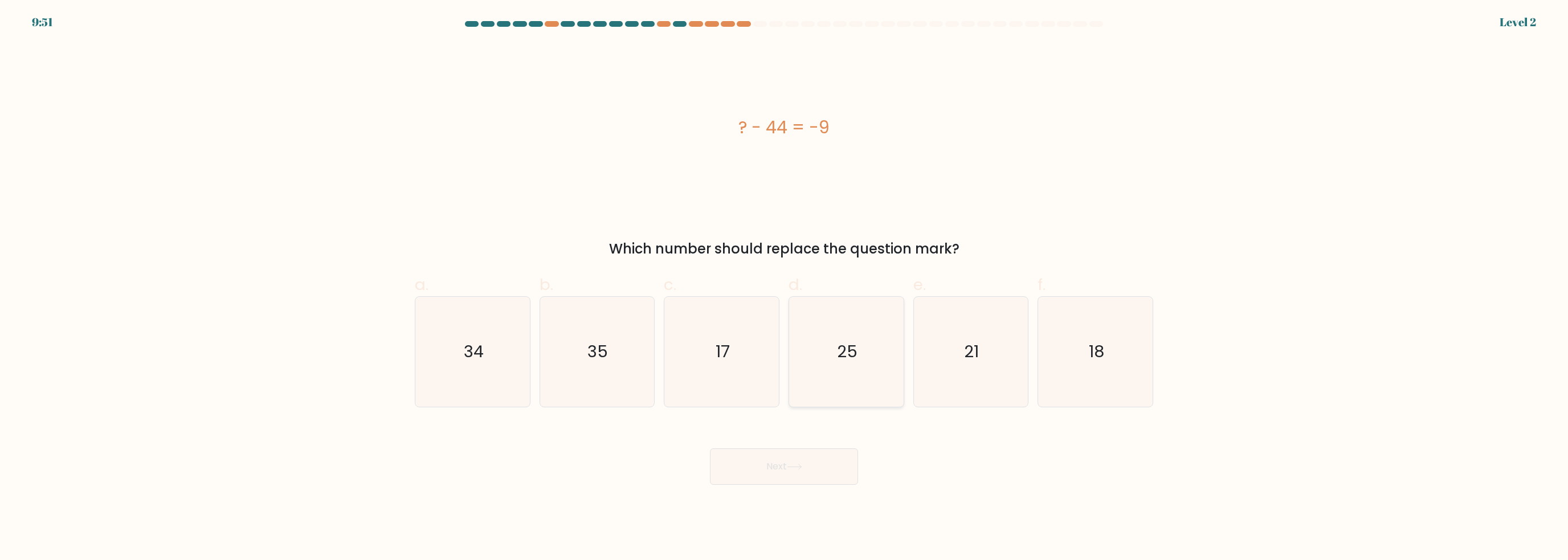
click at [855, 387] on icon "25" at bounding box center [846, 351] width 110 height 110
click at [784, 288] on input "d. 25" at bounding box center [784, 284] width 1 height 7
radio input "true"
click at [967, 498] on body "9:50 Level 2 a." at bounding box center [784, 280] width 1568 height 560
click at [733, 392] on icon "17" at bounding box center [721, 351] width 110 height 110
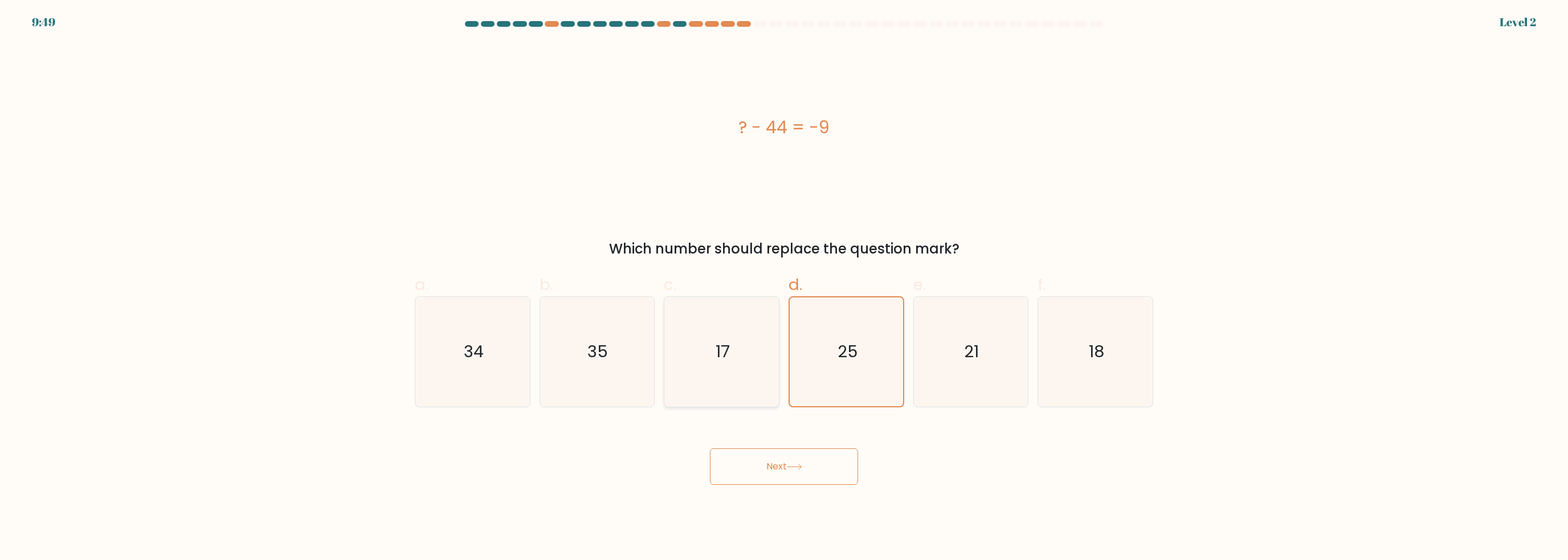
click at [784, 288] on input "c. 17" at bounding box center [784, 284] width 1 height 7
radio input "true"
click at [773, 473] on button "Next" at bounding box center [784, 466] width 148 height 37
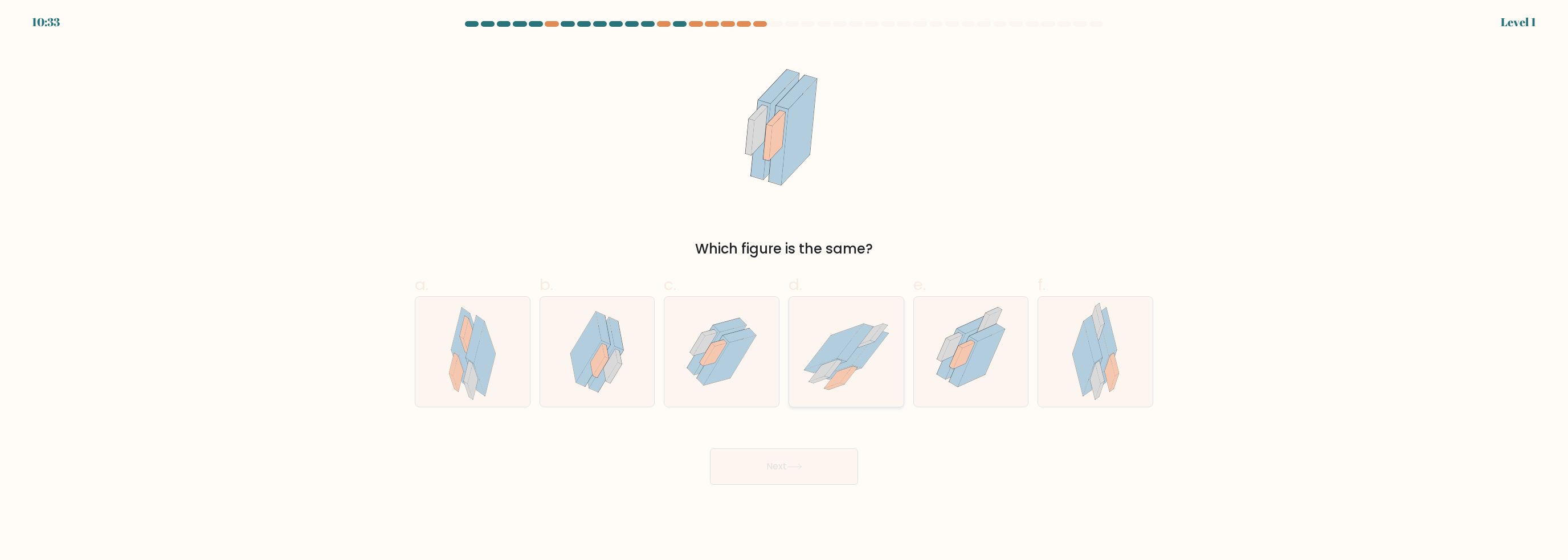
click at [829, 379] on icon at bounding box center [840, 372] width 42 height 14
click at [784, 288] on input "d." at bounding box center [784, 284] width 1 height 7
radio input "true"
click at [809, 460] on button "Next" at bounding box center [784, 466] width 148 height 37
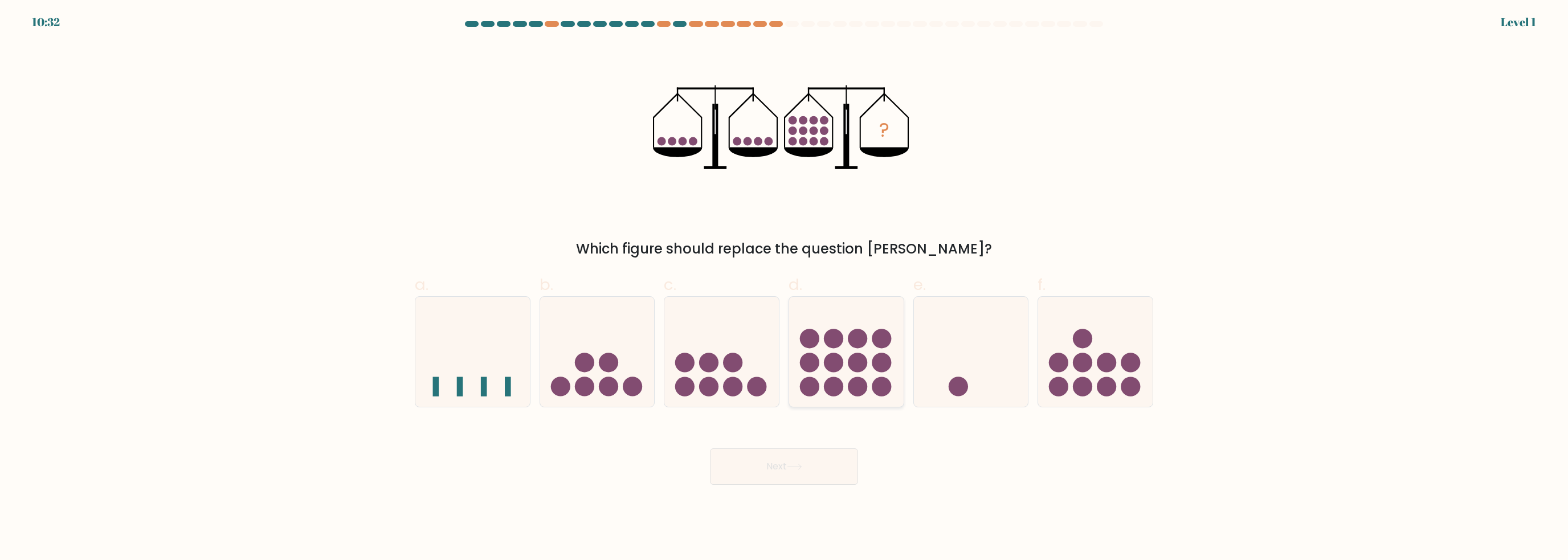
click at [892, 394] on icon at bounding box center [847, 352] width 115 height 95
click at [784, 288] on input "d." at bounding box center [784, 284] width 1 height 7
radio input "true"
click at [799, 467] on icon at bounding box center [794, 467] width 15 height 6
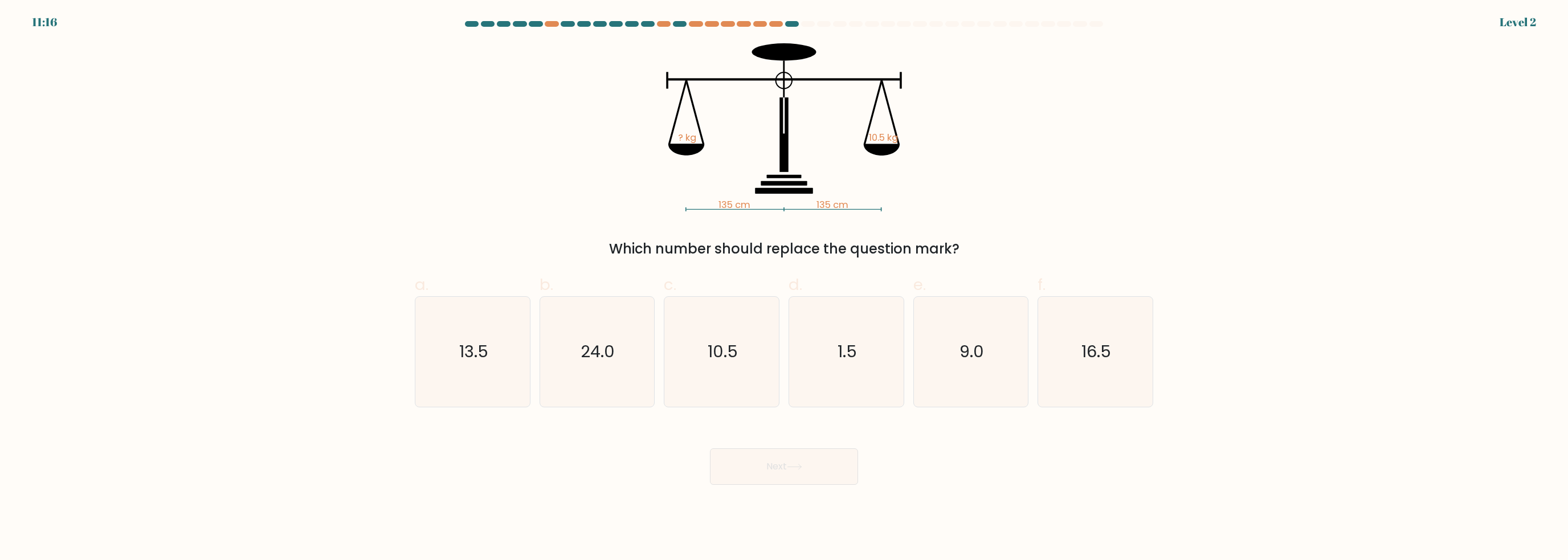
click at [906, 373] on div "d. 1.5" at bounding box center [846, 341] width 125 height 135
drag, startPoint x: 854, startPoint y: 378, endPoint x: 831, endPoint y: 414, distance: 42.7
click at [854, 378] on icon "1.5" at bounding box center [846, 351] width 110 height 110
click at [784, 288] on input "d. 1.5" at bounding box center [784, 284] width 1 height 7
radio input "true"
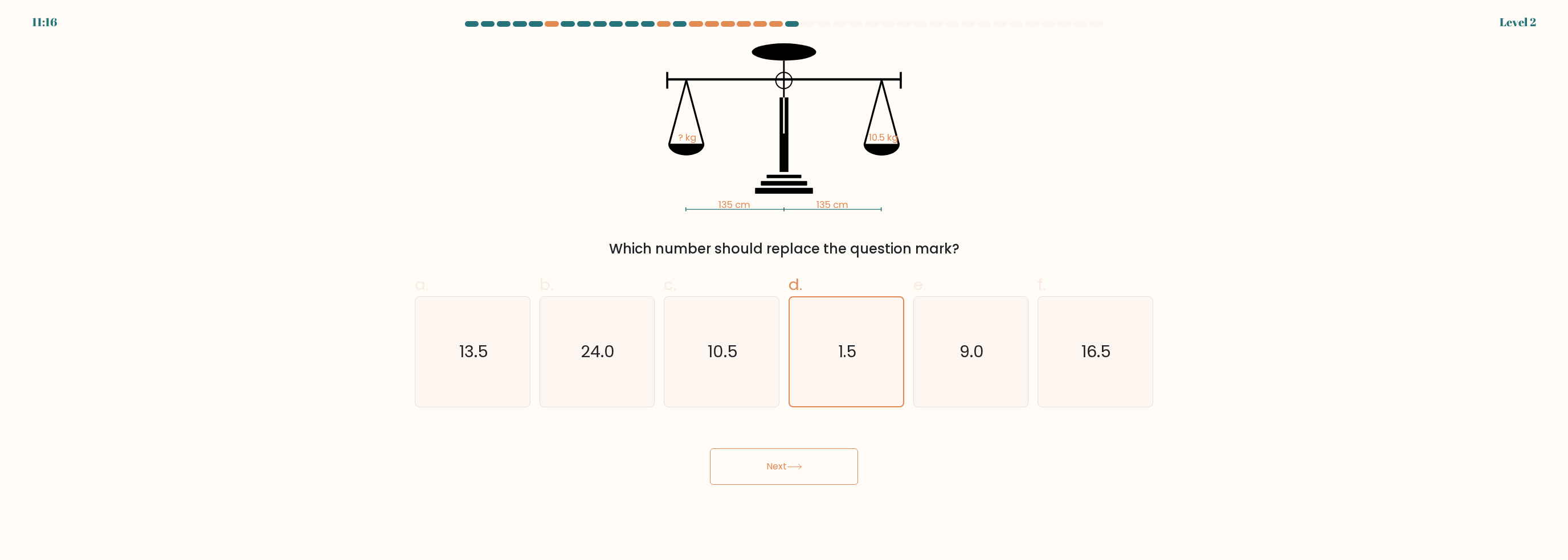
click at [795, 463] on button "Next" at bounding box center [784, 466] width 148 height 37
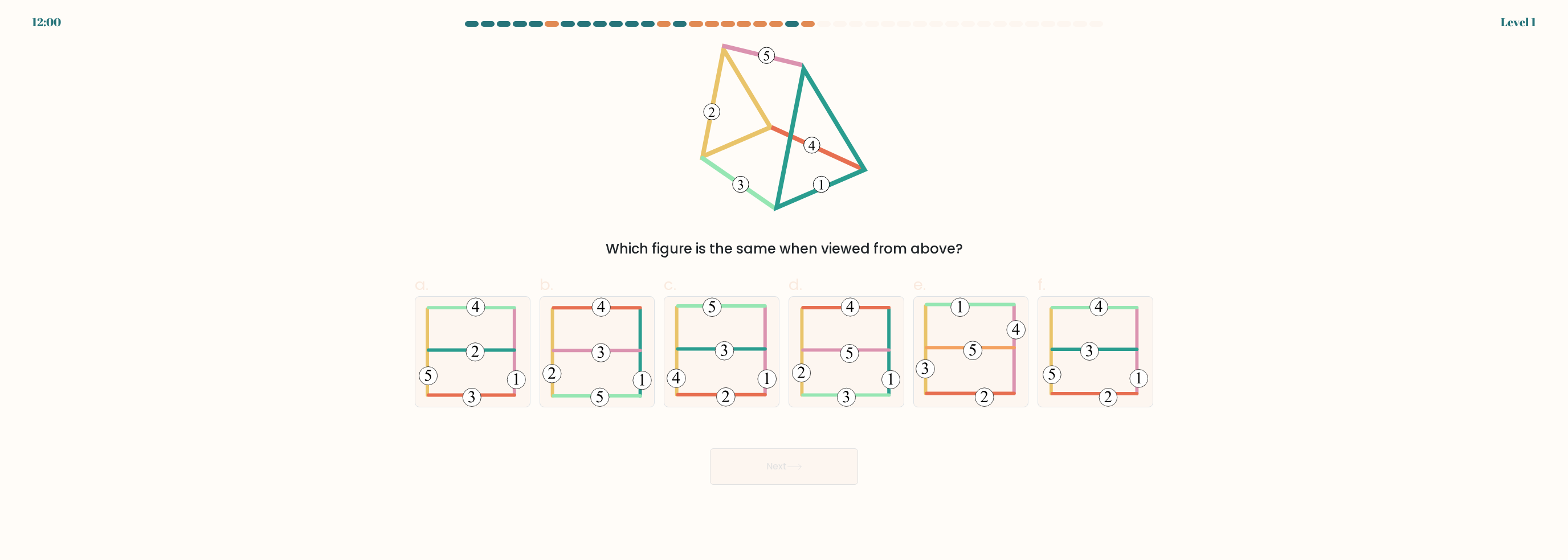
click at [728, 361] on icon at bounding box center [721, 351] width 110 height 110
click at [784, 288] on input "c." at bounding box center [784, 284] width 1 height 7
radio input "true"
click at [761, 475] on button "Next" at bounding box center [784, 466] width 148 height 37
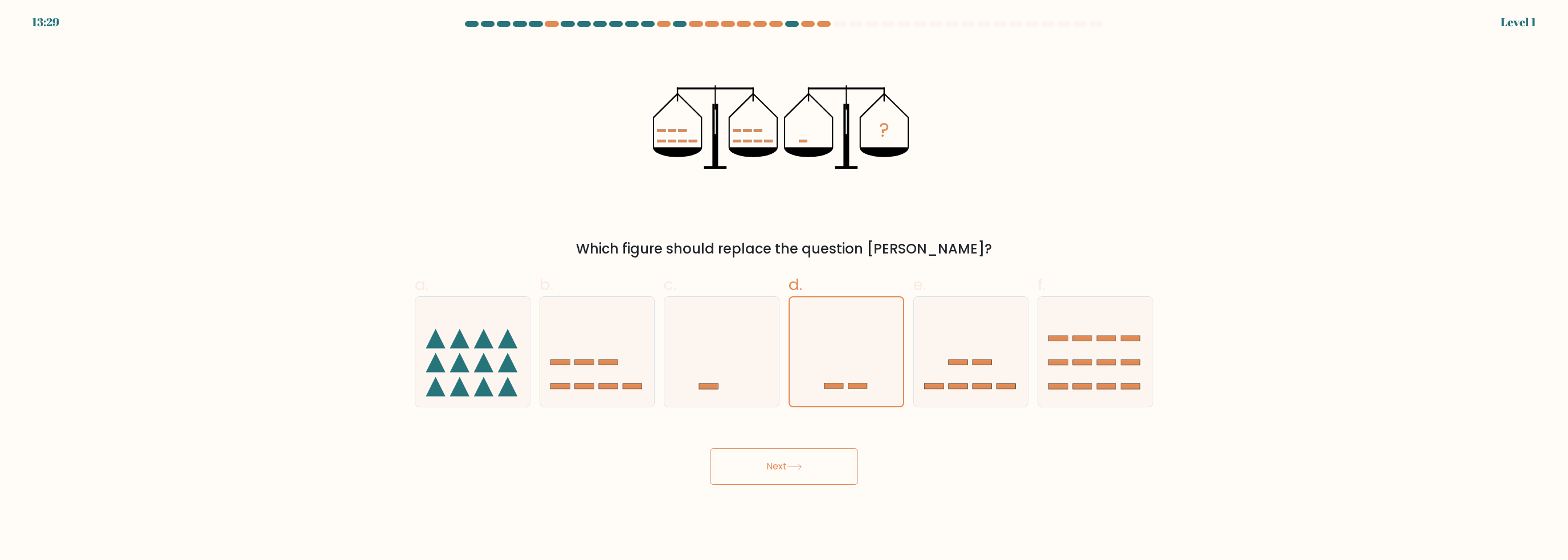
click at [787, 464] on button "Next" at bounding box center [784, 466] width 148 height 37
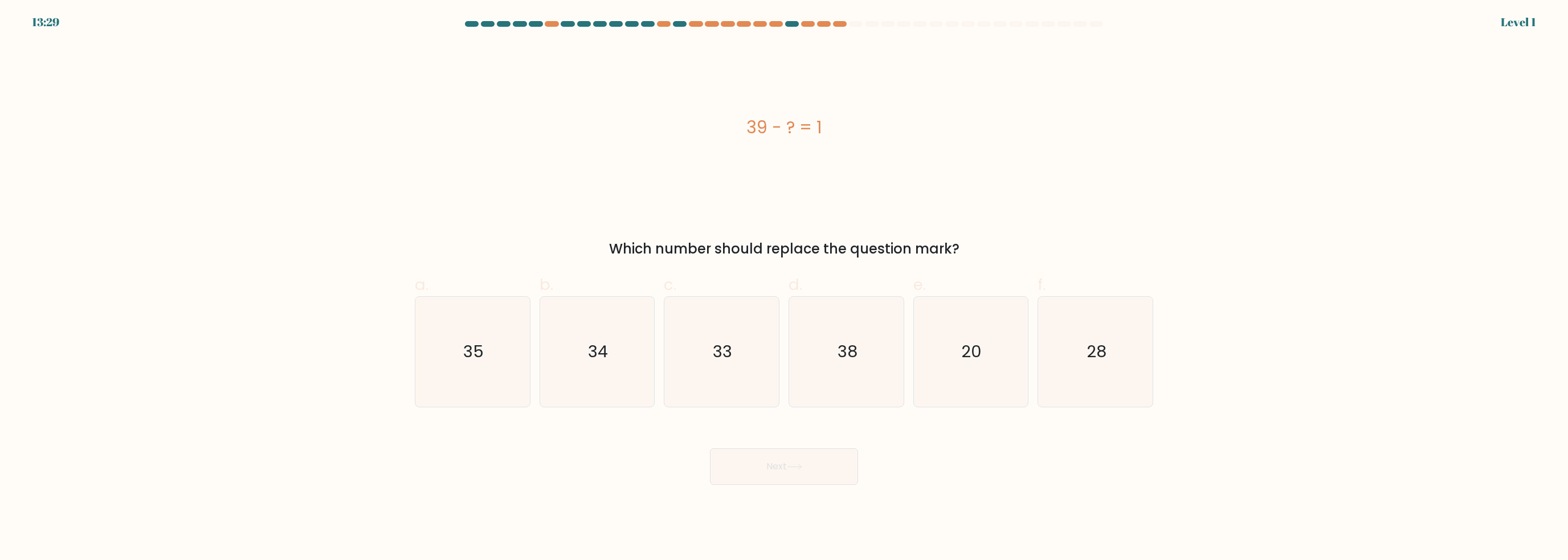
click at [861, 359] on icon "38" at bounding box center [846, 351] width 110 height 110
click at [784, 288] on input "d. 38" at bounding box center [784, 284] width 1 height 7
radio input "true"
click at [781, 460] on button "Next" at bounding box center [784, 466] width 148 height 37
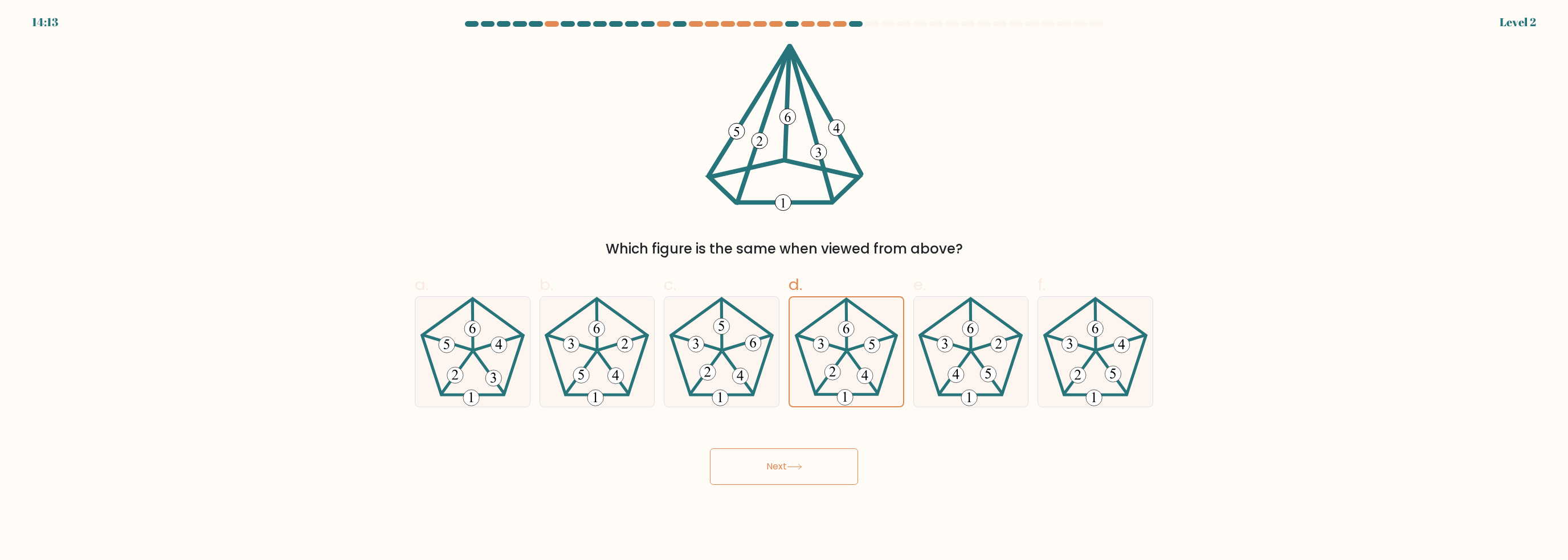
click at [791, 450] on button "Next" at bounding box center [784, 466] width 148 height 37
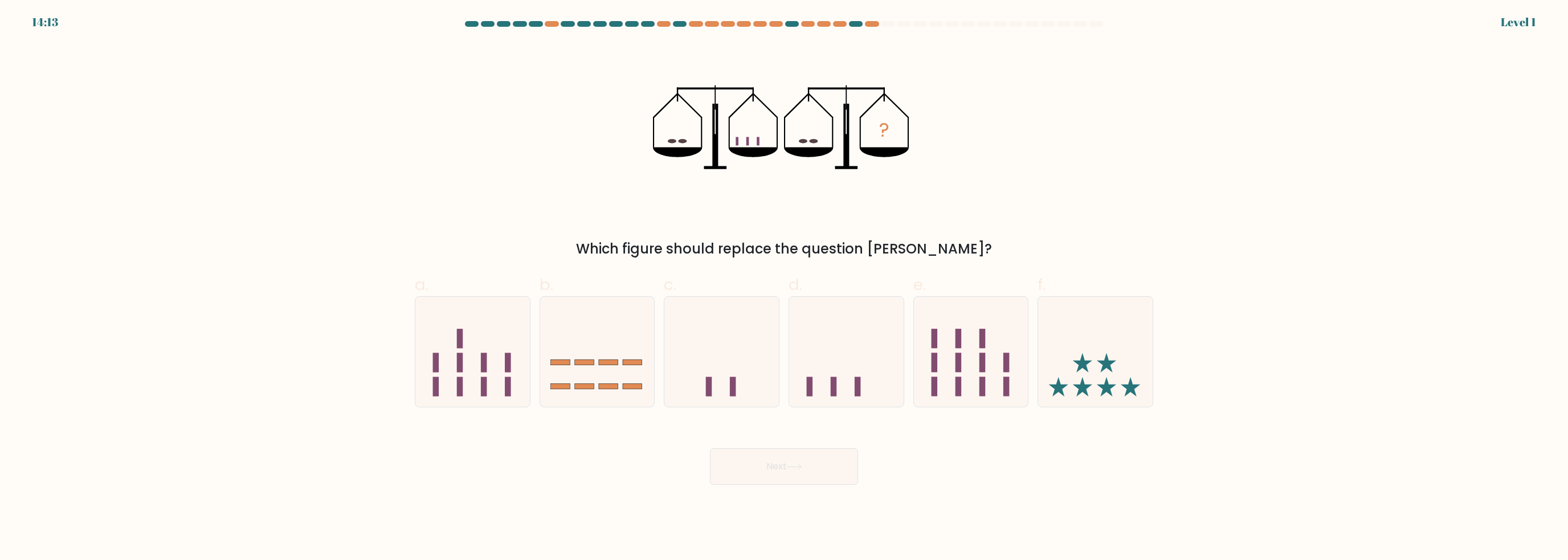
click at [789, 465] on button "Next" at bounding box center [784, 466] width 148 height 37
click at [837, 359] on icon at bounding box center [847, 352] width 115 height 95
click at [784, 288] on input "d." at bounding box center [784, 284] width 1 height 7
radio input "true"
click at [788, 466] on button "Next" at bounding box center [784, 466] width 148 height 37
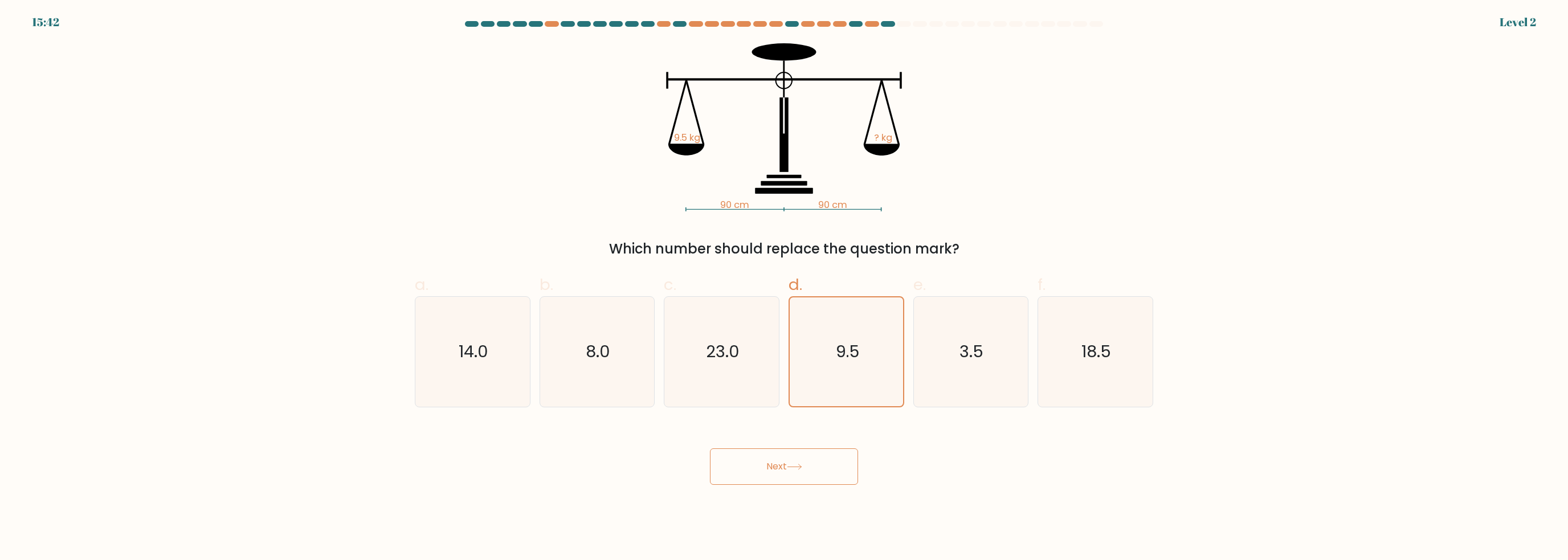
click at [798, 462] on button "Next" at bounding box center [784, 466] width 148 height 37
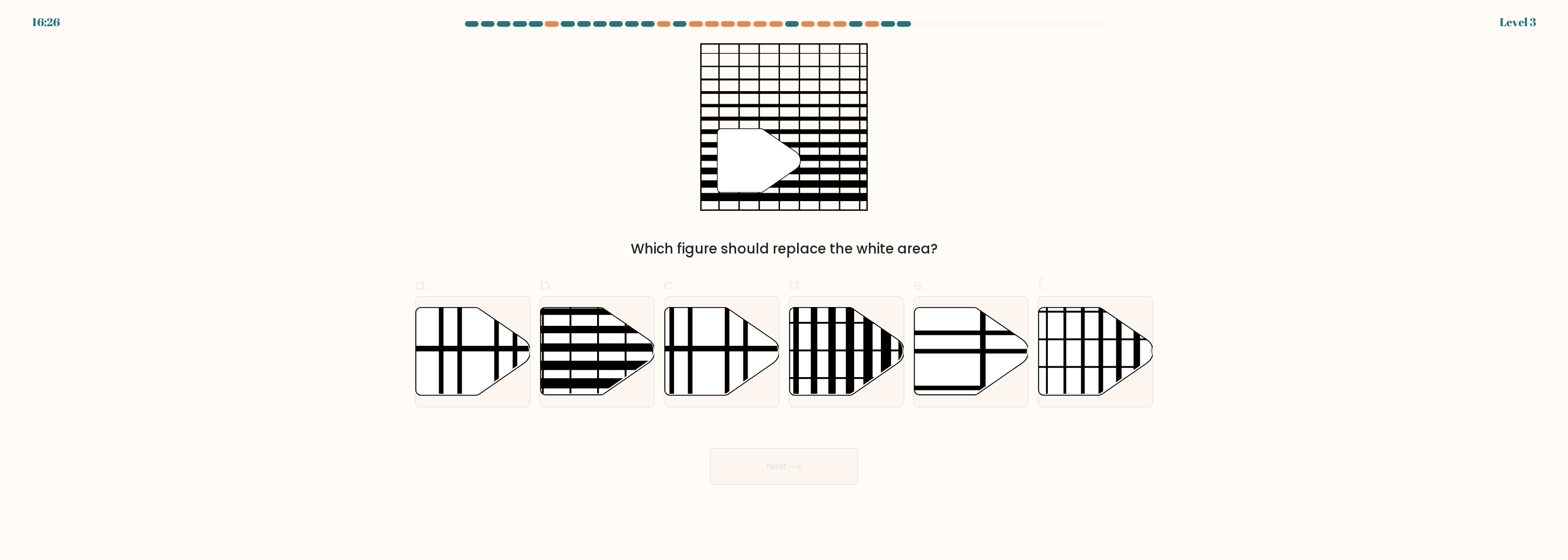
click at [850, 343] on line at bounding box center [850, 400] width 0 height 231
click at [784, 288] on input "d." at bounding box center [784, 284] width 1 height 7
radio input "true"
click at [784, 465] on button "Next" at bounding box center [784, 466] width 148 height 37
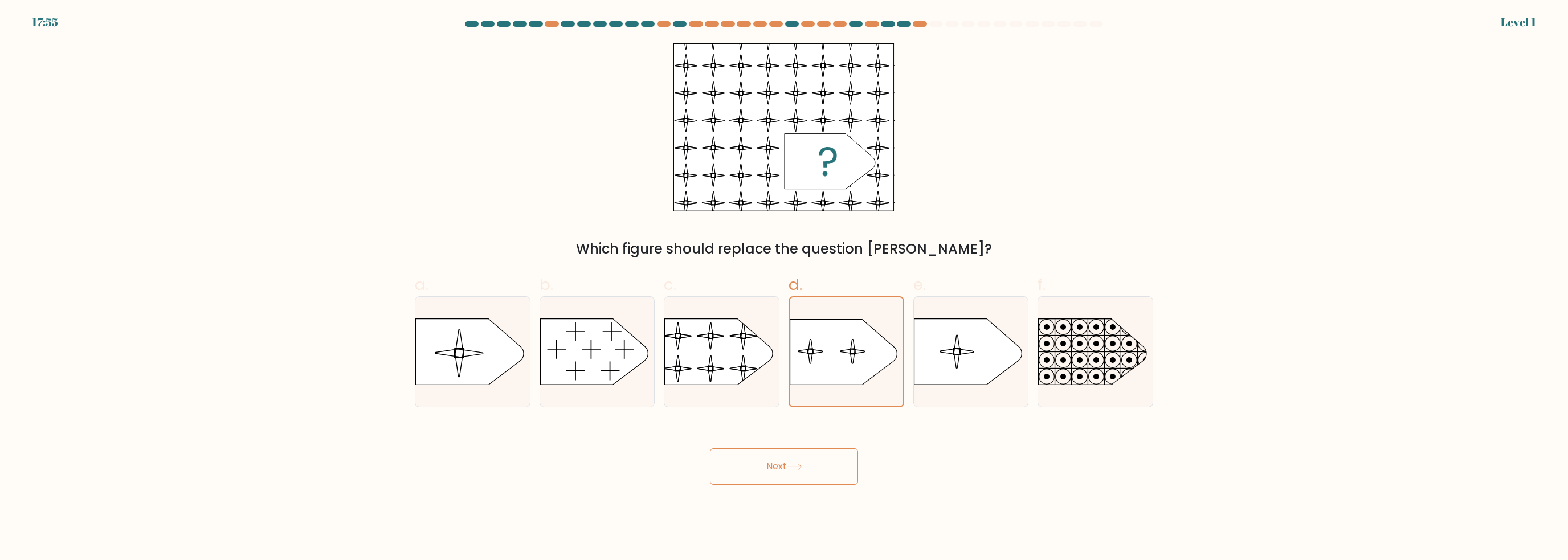
click at [795, 462] on button "Next" at bounding box center [784, 466] width 148 height 37
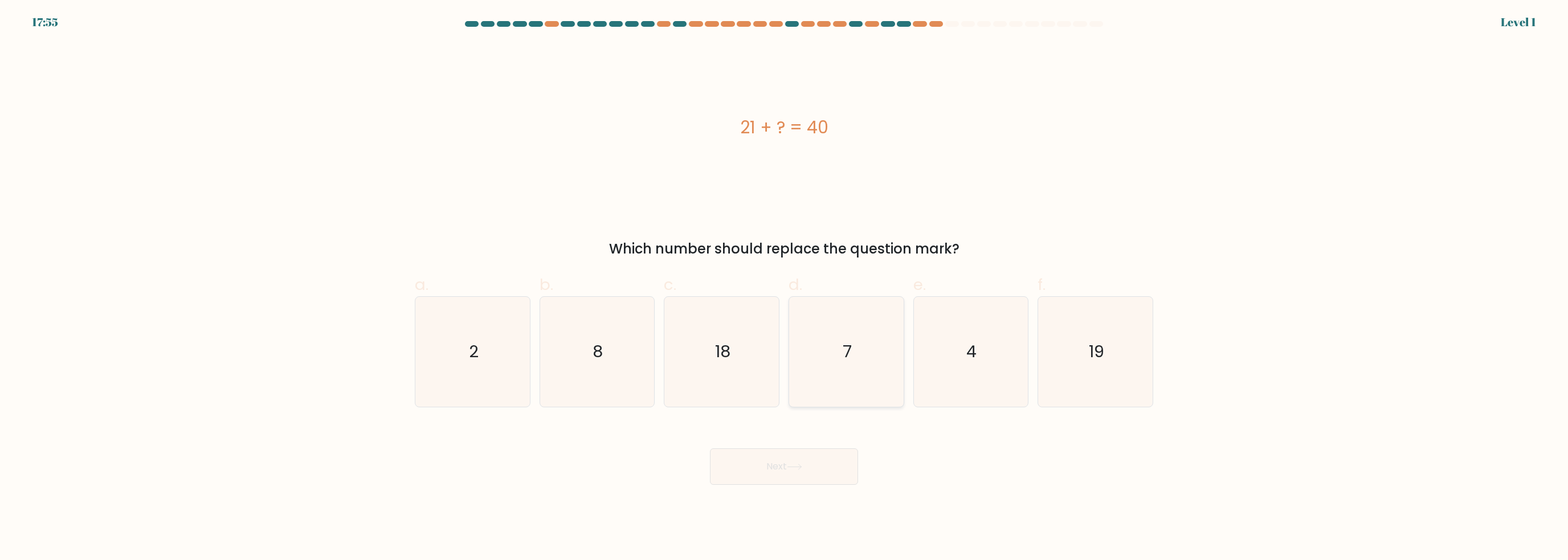
click at [853, 365] on icon "7" at bounding box center [846, 351] width 110 height 110
click at [784, 288] on input "d. 7" at bounding box center [784, 284] width 1 height 7
radio input "true"
click at [796, 480] on button "Next" at bounding box center [784, 466] width 148 height 37
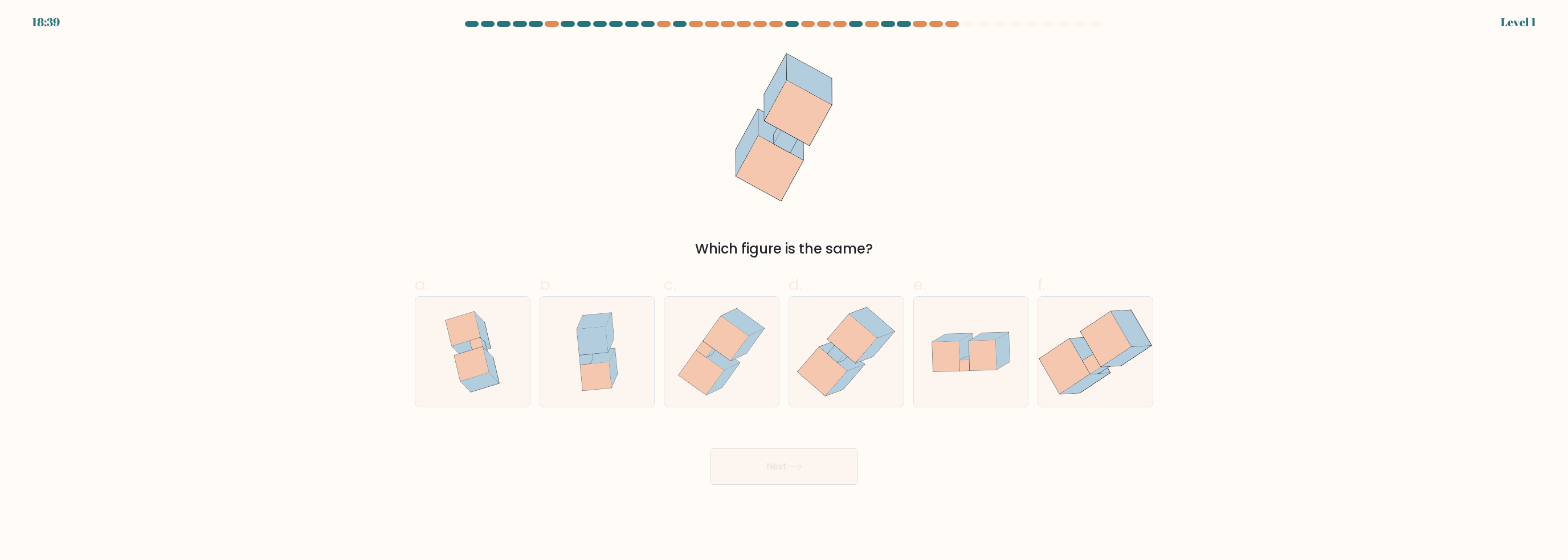
drag, startPoint x: 855, startPoint y: 359, endPoint x: 830, endPoint y: 435, distance: 80.0
click at [855, 360] on icon at bounding box center [852, 339] width 49 height 49
click at [784, 288] on input "d." at bounding box center [784, 284] width 1 height 7
radio input "true"
click at [819, 464] on button "Next" at bounding box center [784, 466] width 148 height 37
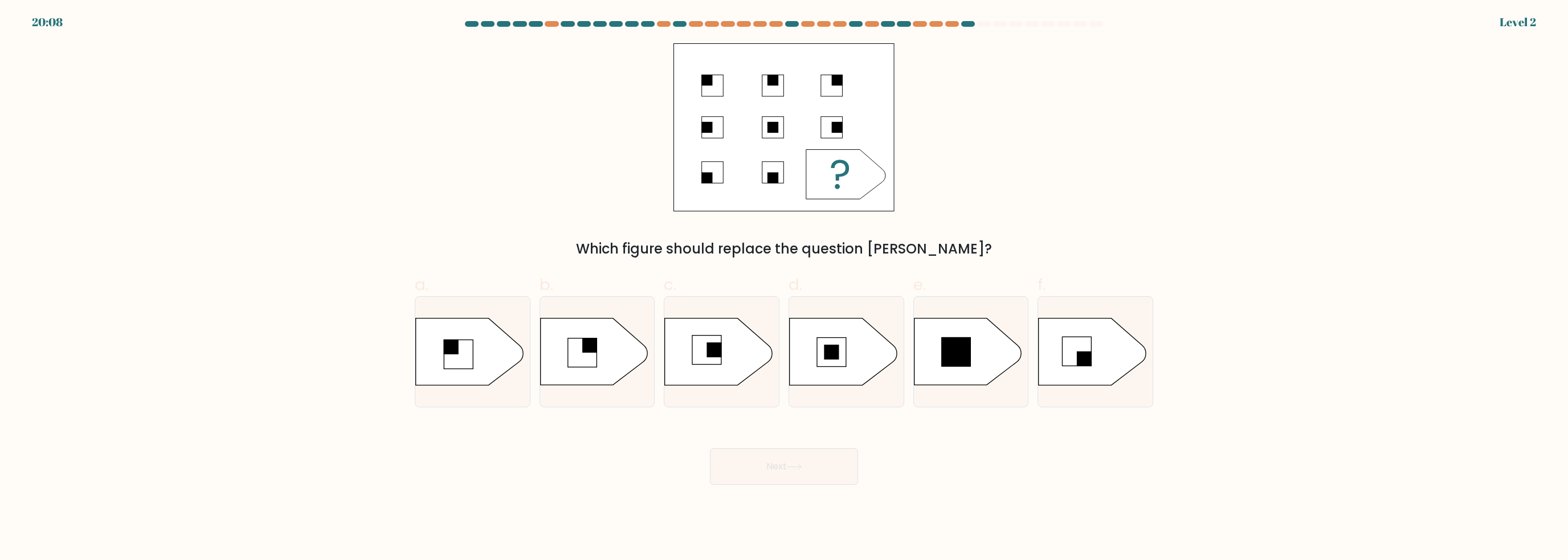
click at [845, 359] on rect at bounding box center [832, 352] width 29 height 29
click at [784, 288] on input "d." at bounding box center [784, 284] width 1 height 7
radio input "true"
click at [793, 468] on icon at bounding box center [794, 467] width 14 height 5
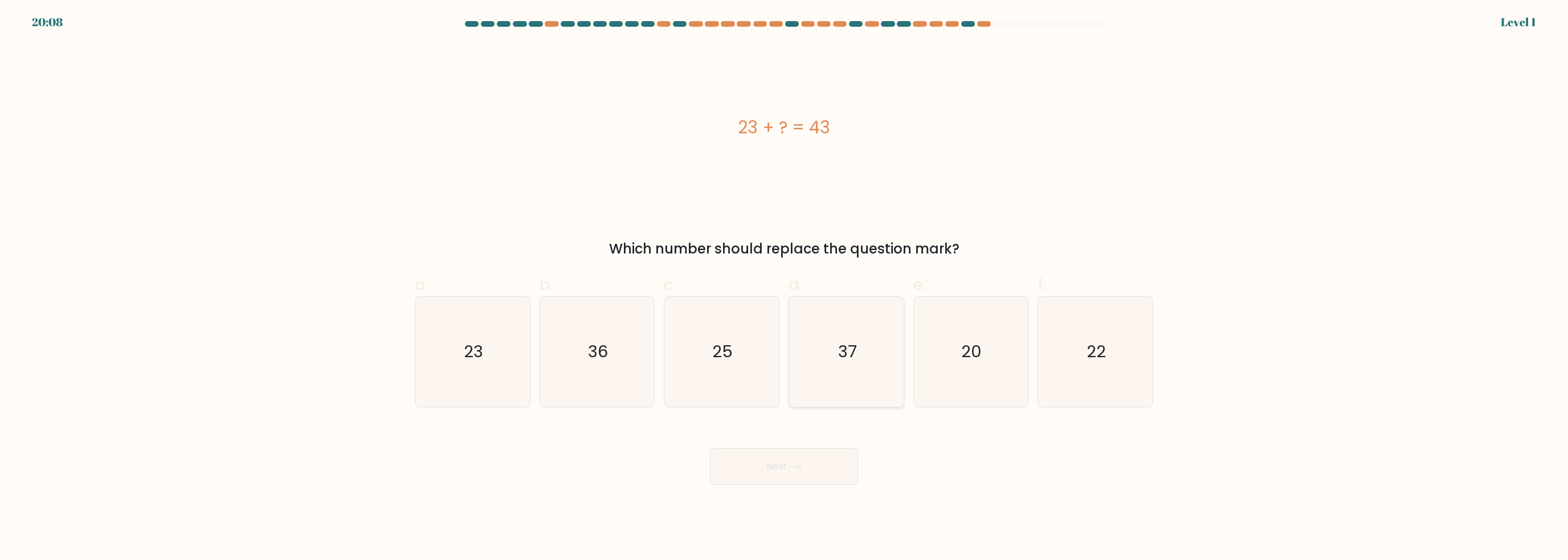
click at [845, 346] on text "37" at bounding box center [847, 352] width 19 height 23
click at [784, 288] on input "d. 37" at bounding box center [784, 284] width 1 height 7
radio input "true"
click at [800, 447] on div "Next" at bounding box center [784, 452] width 752 height 64
click at [802, 466] on icon at bounding box center [794, 467] width 15 height 6
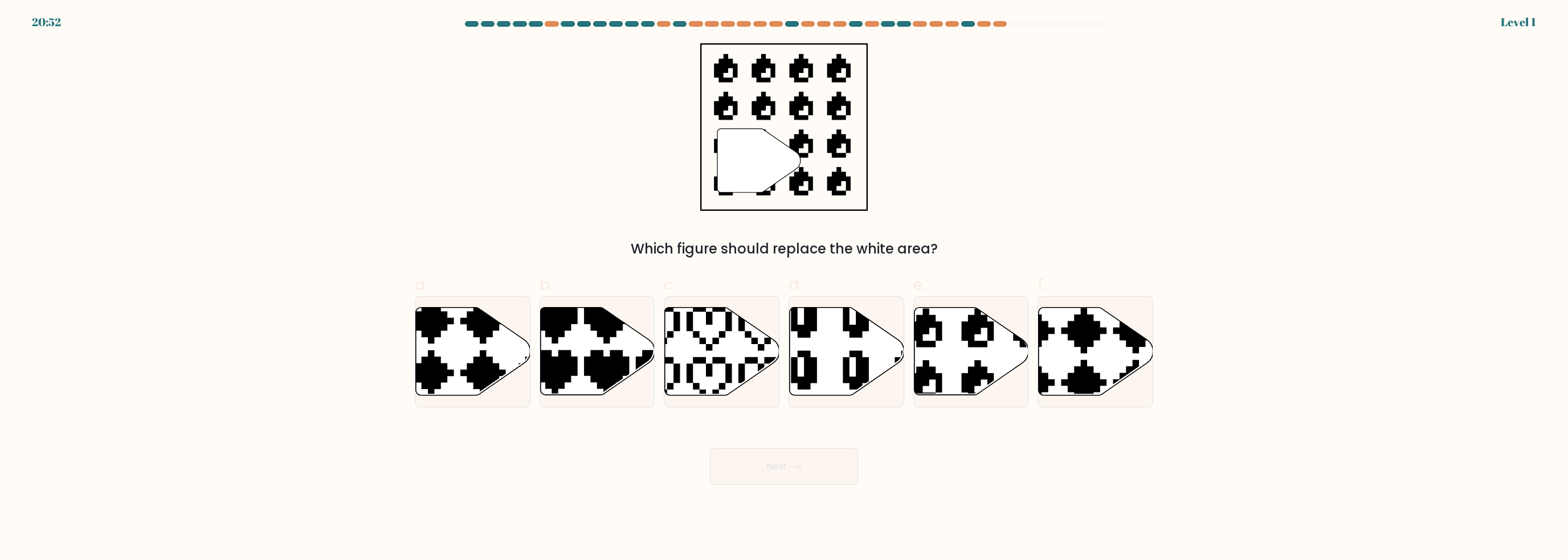
click at [841, 388] on icon at bounding box center [847, 351] width 115 height 87
click at [784, 288] on input "d." at bounding box center [784, 284] width 1 height 7
radio input "true"
click at [807, 473] on button "Next" at bounding box center [784, 466] width 148 height 37
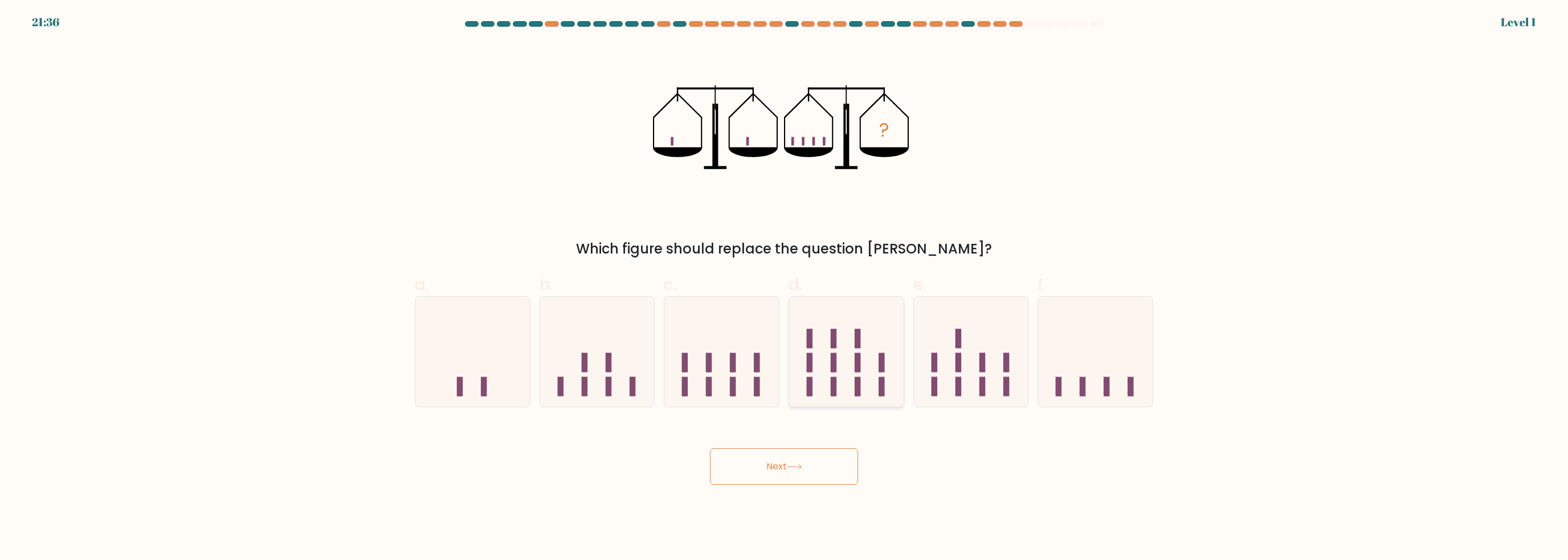
click at [846, 367] on icon at bounding box center [847, 352] width 115 height 95
click at [784, 288] on input "d." at bounding box center [784, 284] width 1 height 7
radio input "true"
click at [809, 471] on button "Next" at bounding box center [784, 466] width 148 height 37
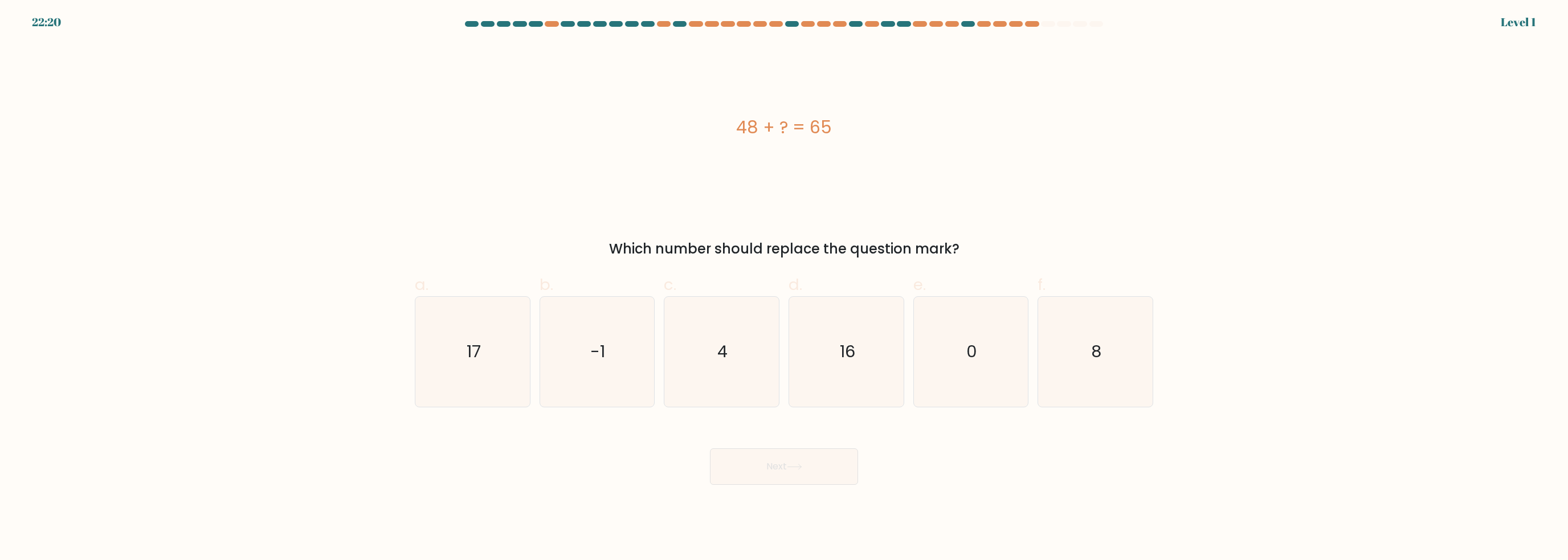
drag, startPoint x: 864, startPoint y: 361, endPoint x: 835, endPoint y: 420, distance: 65.7
click at [864, 364] on icon "16" at bounding box center [846, 351] width 110 height 110
click at [784, 288] on input "d. 16" at bounding box center [784, 284] width 1 height 7
radio input "true"
click at [812, 460] on button "Next" at bounding box center [784, 466] width 148 height 37
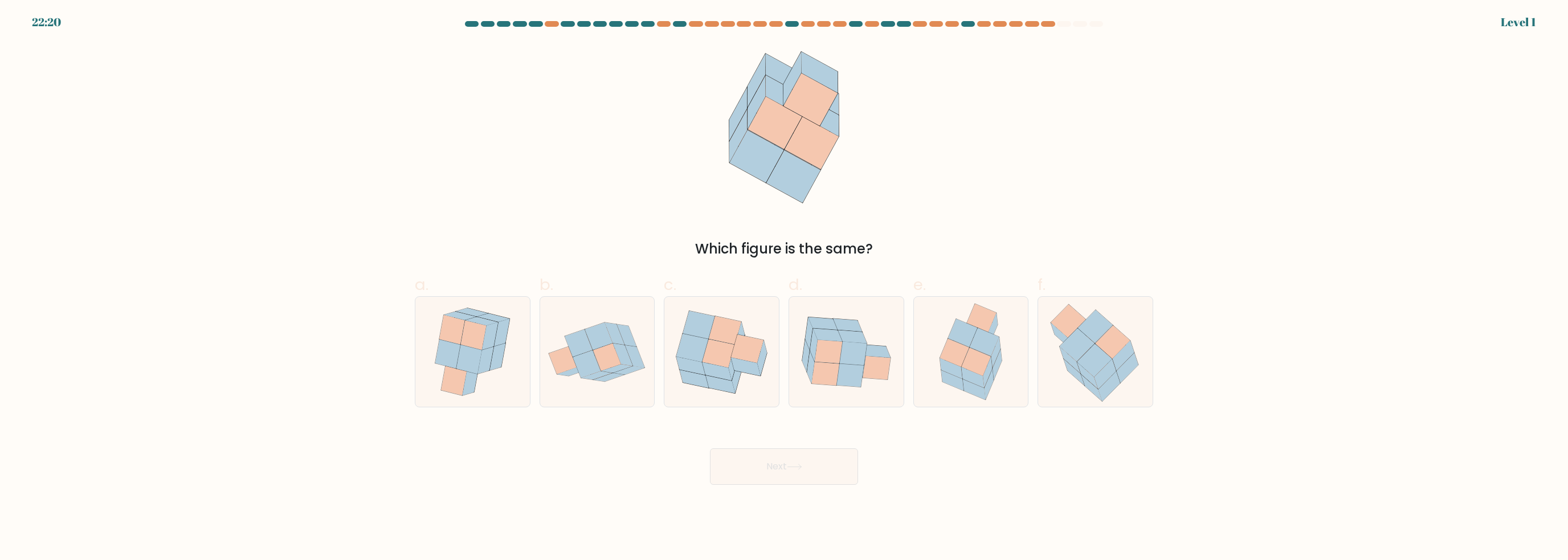
click at [839, 361] on icon at bounding box center [828, 351] width 27 height 24
click at [784, 288] on input "d." at bounding box center [784, 284] width 1 height 7
radio input "true"
click at [789, 489] on body "23:49 Level 1" at bounding box center [784, 280] width 1568 height 560
click at [802, 465] on icon at bounding box center [794, 467] width 15 height 6
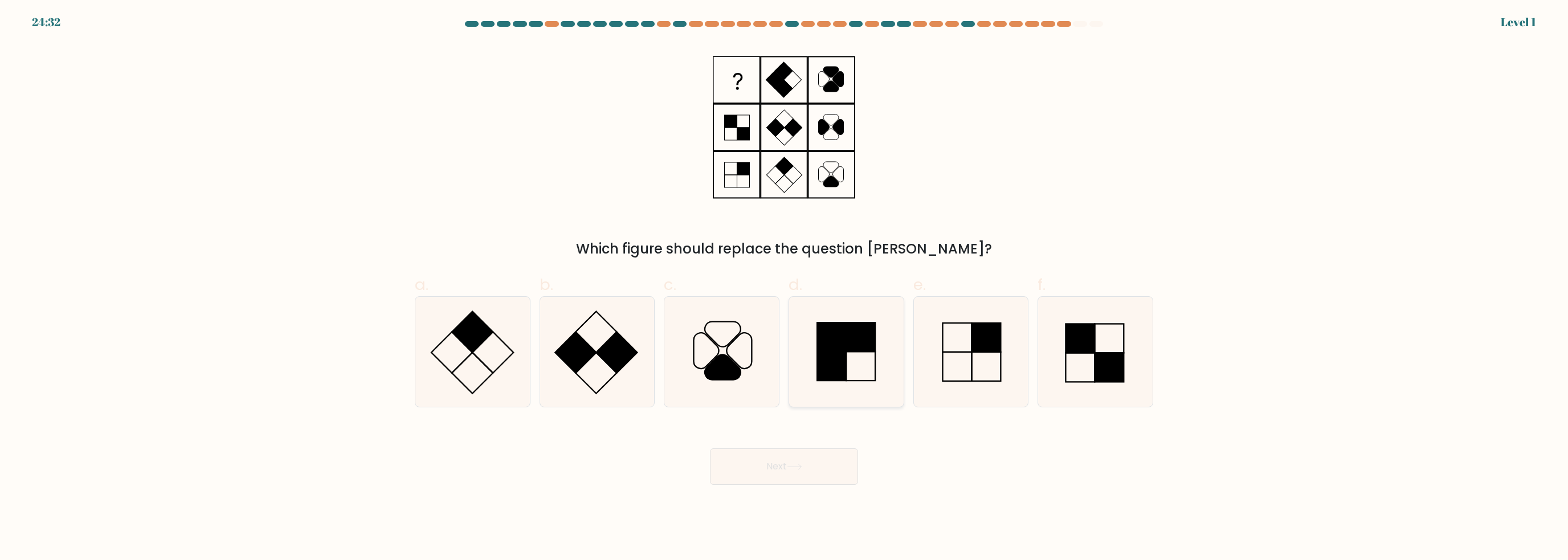
click at [855, 362] on icon at bounding box center [846, 351] width 110 height 110
click at [784, 288] on input "d." at bounding box center [784, 284] width 1 height 7
radio input "true"
click at [812, 453] on button "Next" at bounding box center [784, 466] width 148 height 37
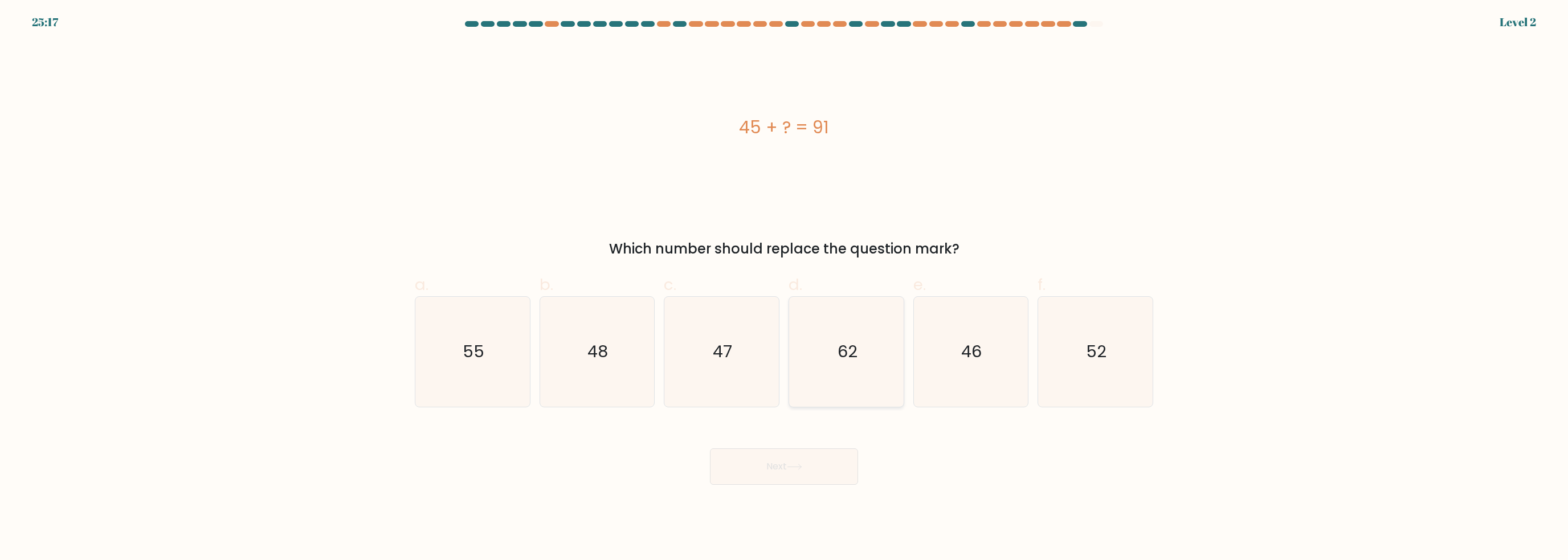
click at [845, 369] on icon "62" at bounding box center [846, 351] width 110 height 110
click at [784, 288] on input "d. 62" at bounding box center [784, 284] width 1 height 7
radio input "true"
click at [791, 488] on body "25:17 Level 2" at bounding box center [784, 280] width 1568 height 560
click at [797, 478] on button "Next" at bounding box center [784, 466] width 148 height 37
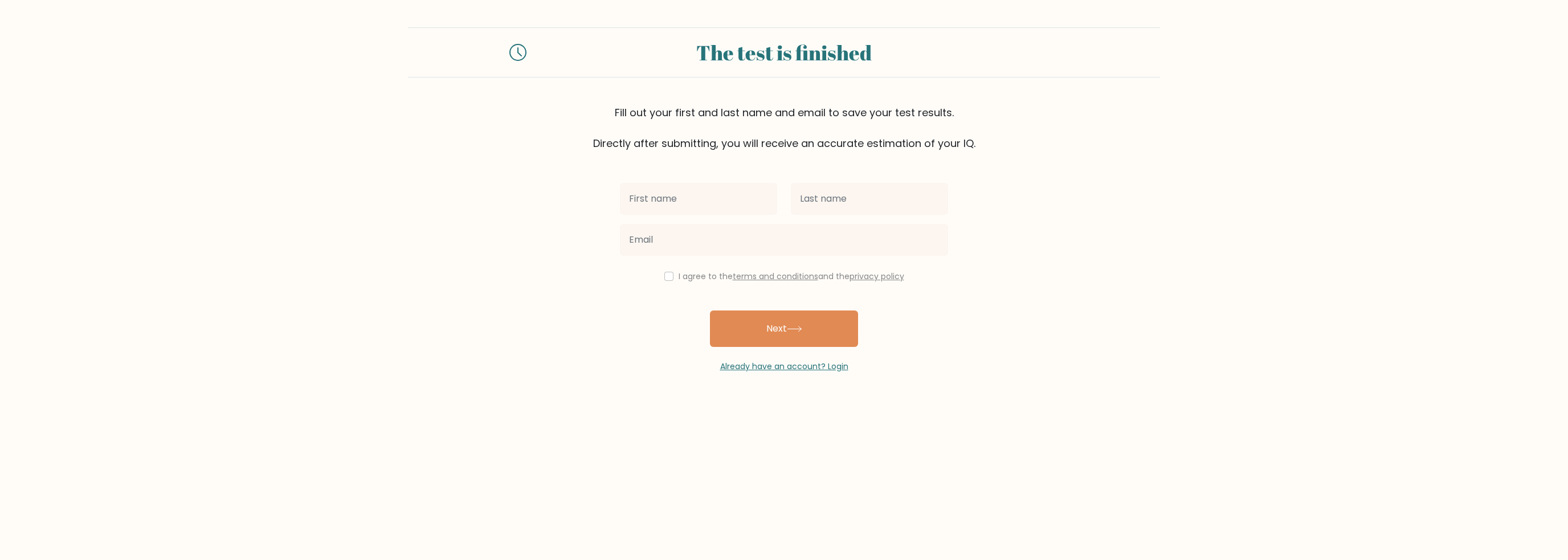
click at [853, 219] on div at bounding box center [784, 239] width 342 height 41
click at [852, 209] on input "text" at bounding box center [869, 199] width 157 height 32
drag, startPoint x: 847, startPoint y: 208, endPoint x: 840, endPoint y: 209, distance: 7.1
